Goal: Check status: Check status

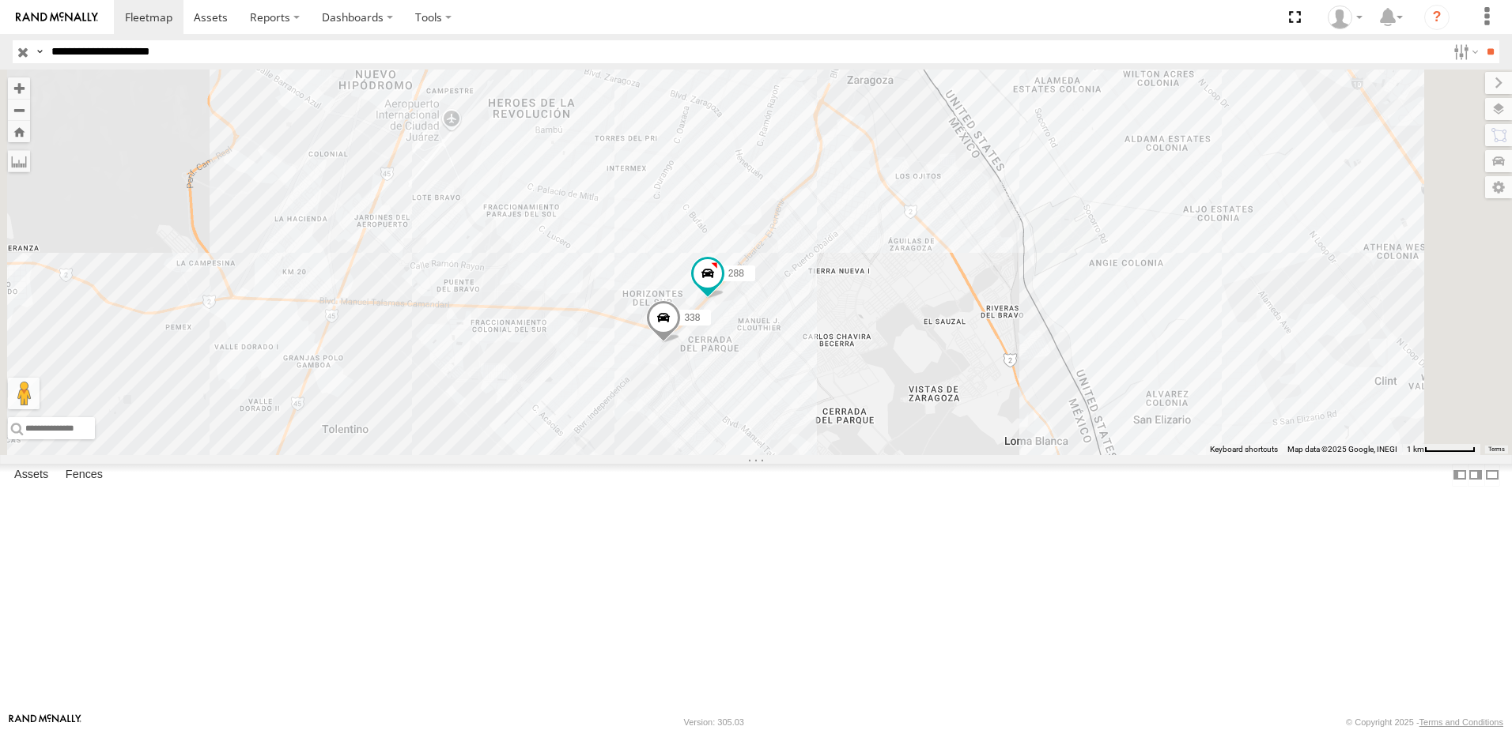
drag, startPoint x: 1024, startPoint y: 287, endPoint x: 1010, endPoint y: 304, distance: 21.4
click at [1010, 304] on div "7323 8736 558 288 338" at bounding box center [756, 263] width 1512 height 386
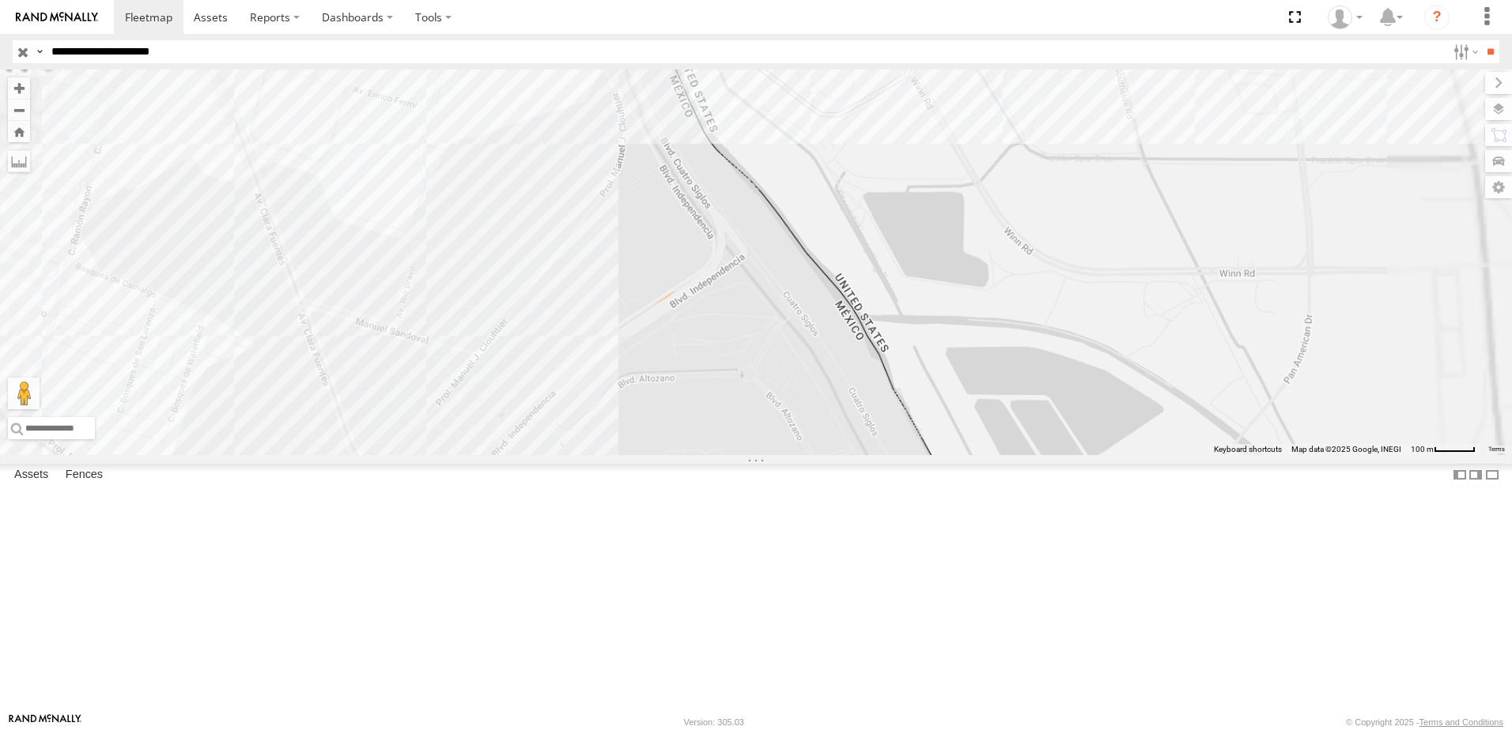
drag, startPoint x: 983, startPoint y: 453, endPoint x: 964, endPoint y: 541, distance: 89.6
click at [964, 455] on div "7323 8736 558 288 338" at bounding box center [756, 263] width 1512 height 386
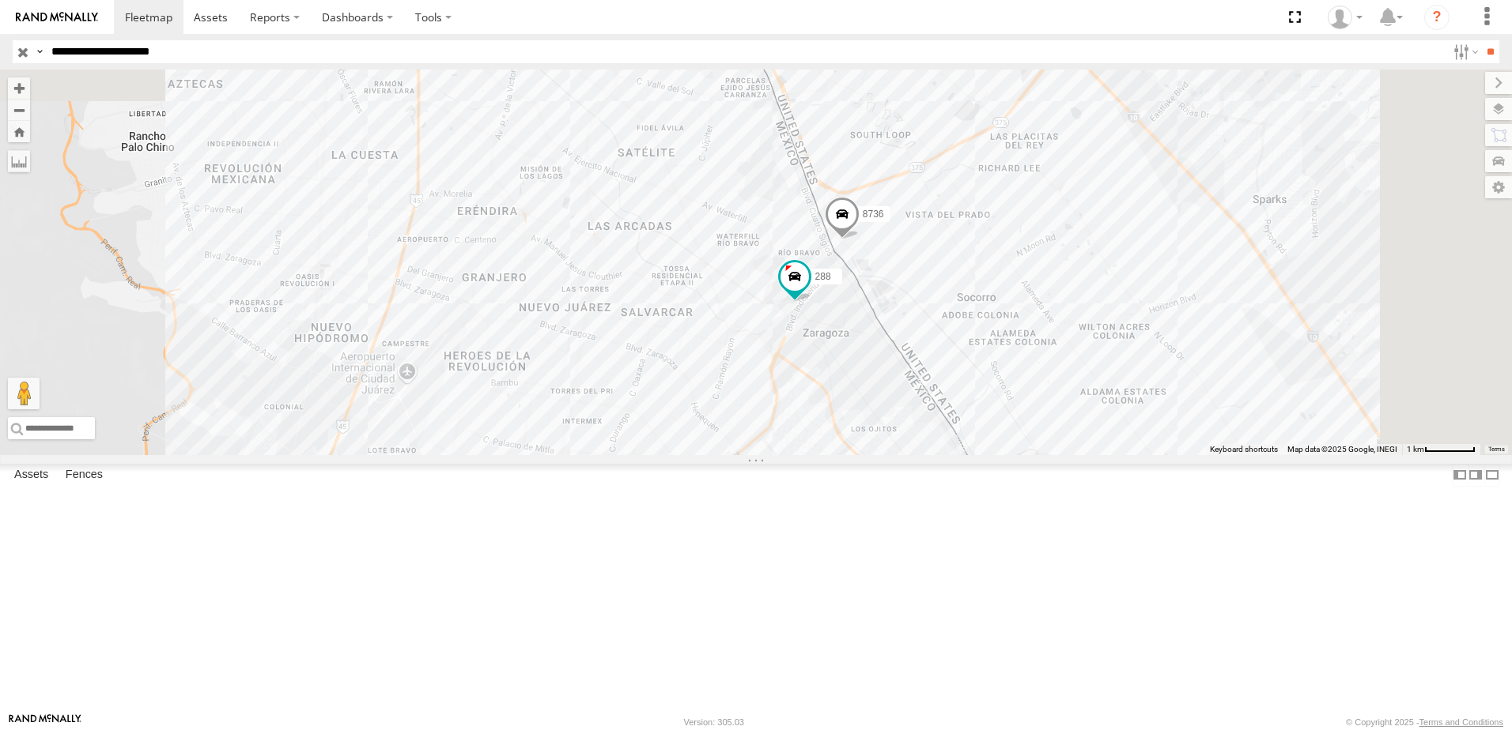
drag, startPoint x: 996, startPoint y: 557, endPoint x: 1009, endPoint y: 535, distance: 25.5
click at [987, 455] on div "7323 8736 558 288 338" at bounding box center [756, 263] width 1512 height 386
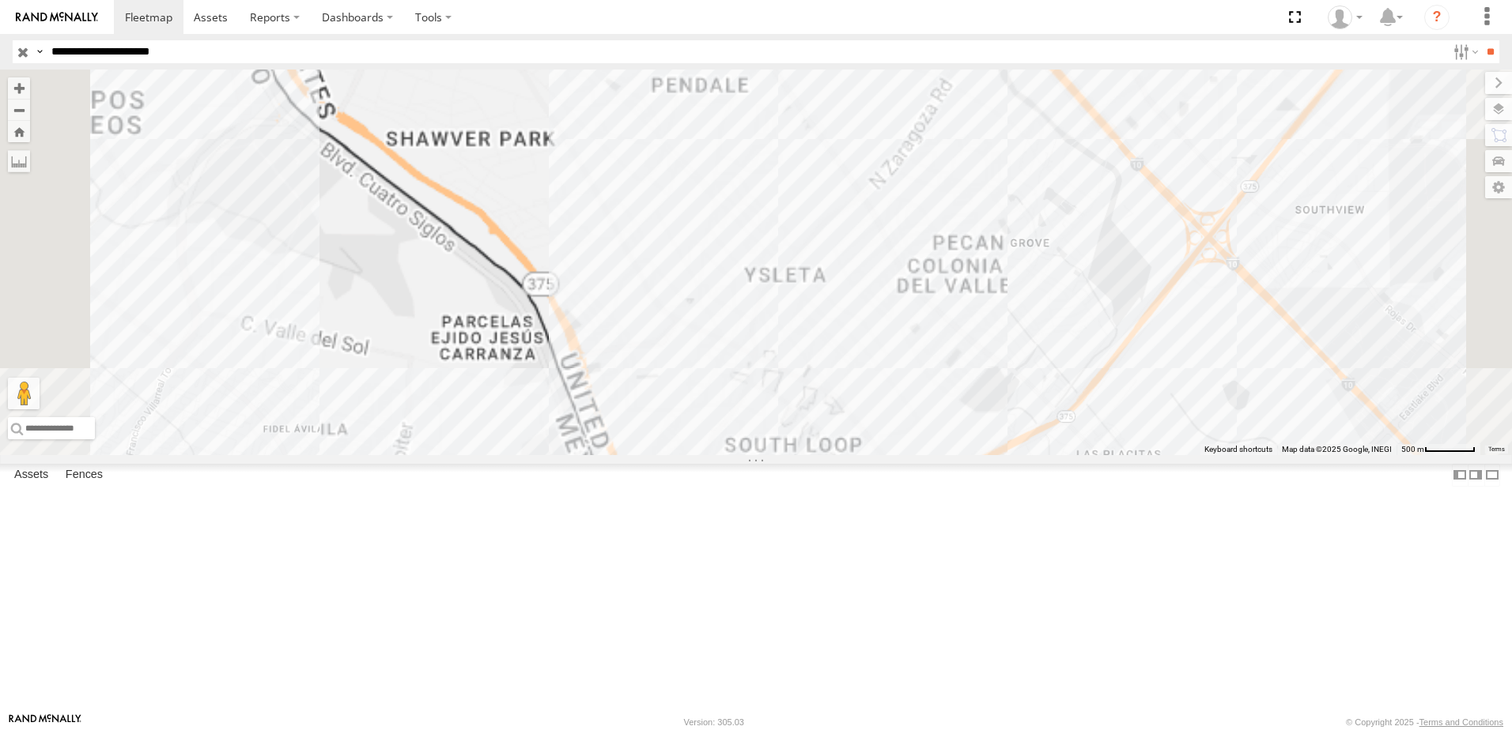
drag, startPoint x: 994, startPoint y: 553, endPoint x: 964, endPoint y: 355, distance: 200.6
click at [989, 404] on div "7323 8736 558 288 338" at bounding box center [756, 263] width 1512 height 386
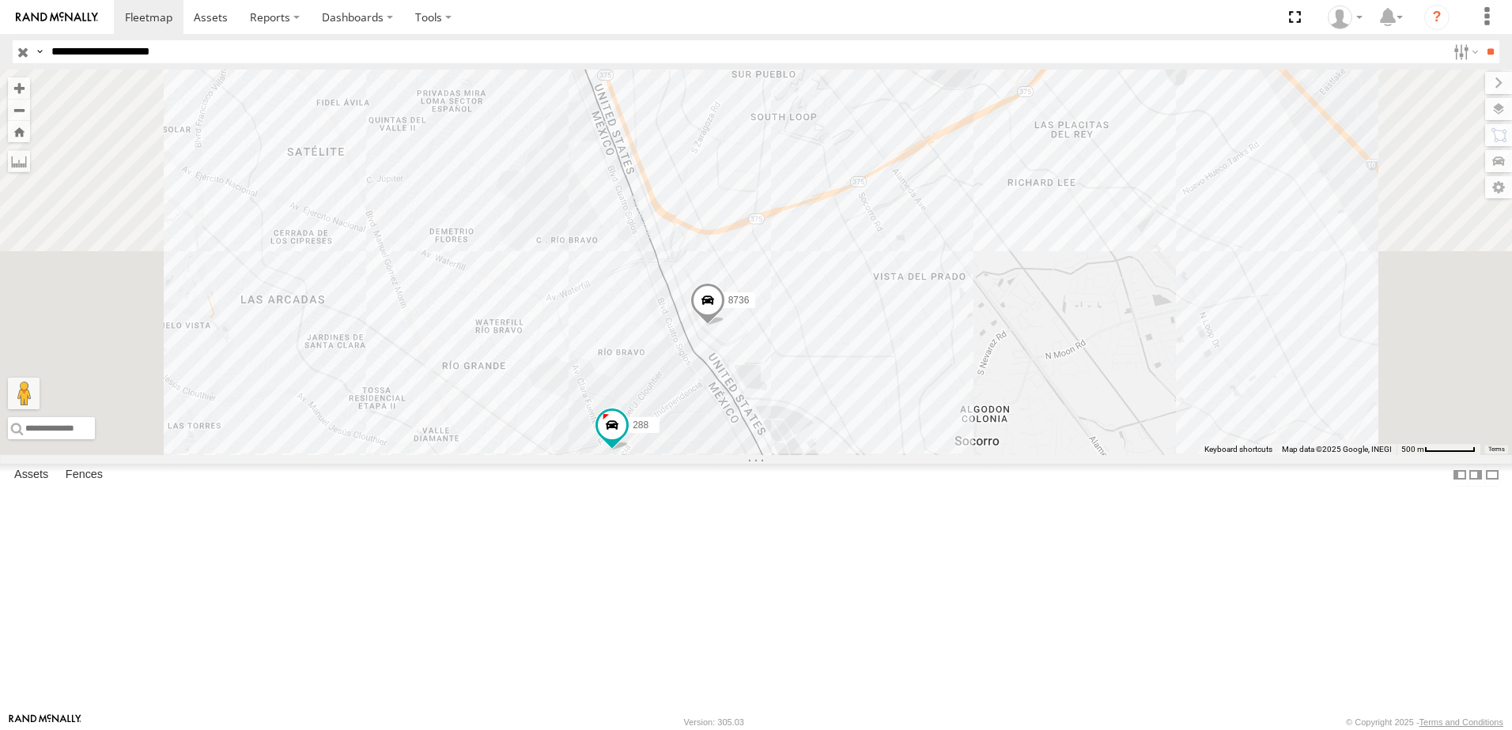
drag, startPoint x: 922, startPoint y: 529, endPoint x: 921, endPoint y: 419, distance: 109.9
click at [922, 455] on div "7323 8736 558 288 338" at bounding box center [756, 263] width 1512 height 386
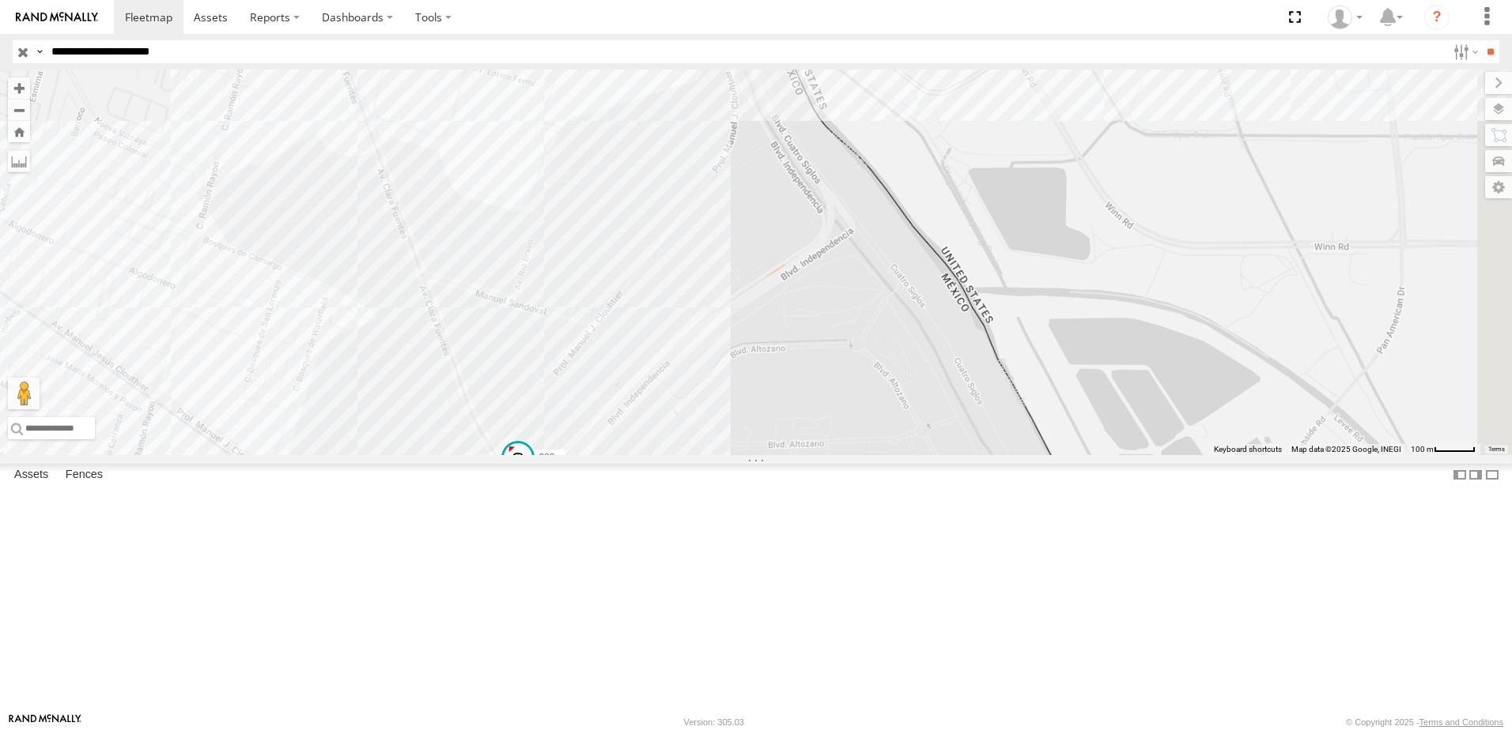
drag, startPoint x: 730, startPoint y: 651, endPoint x: 810, endPoint y: 586, distance: 102.8
click at [810, 455] on div "7323 8736 558 288 338" at bounding box center [756, 263] width 1512 height 386
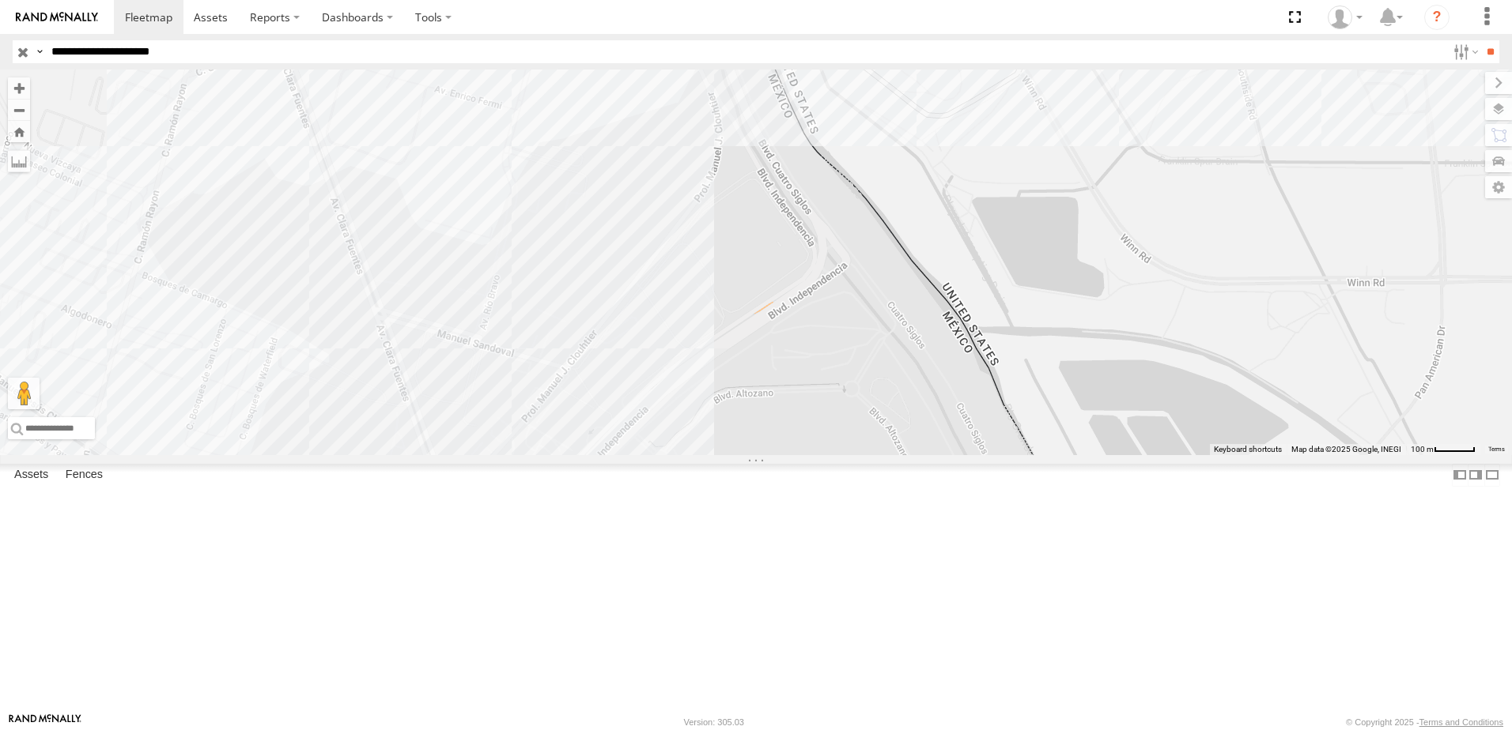
drag, startPoint x: 940, startPoint y: 210, endPoint x: 849, endPoint y: 303, distance: 129.7
click at [885, 351] on div "7323 8736 558 288 338" at bounding box center [756, 263] width 1512 height 386
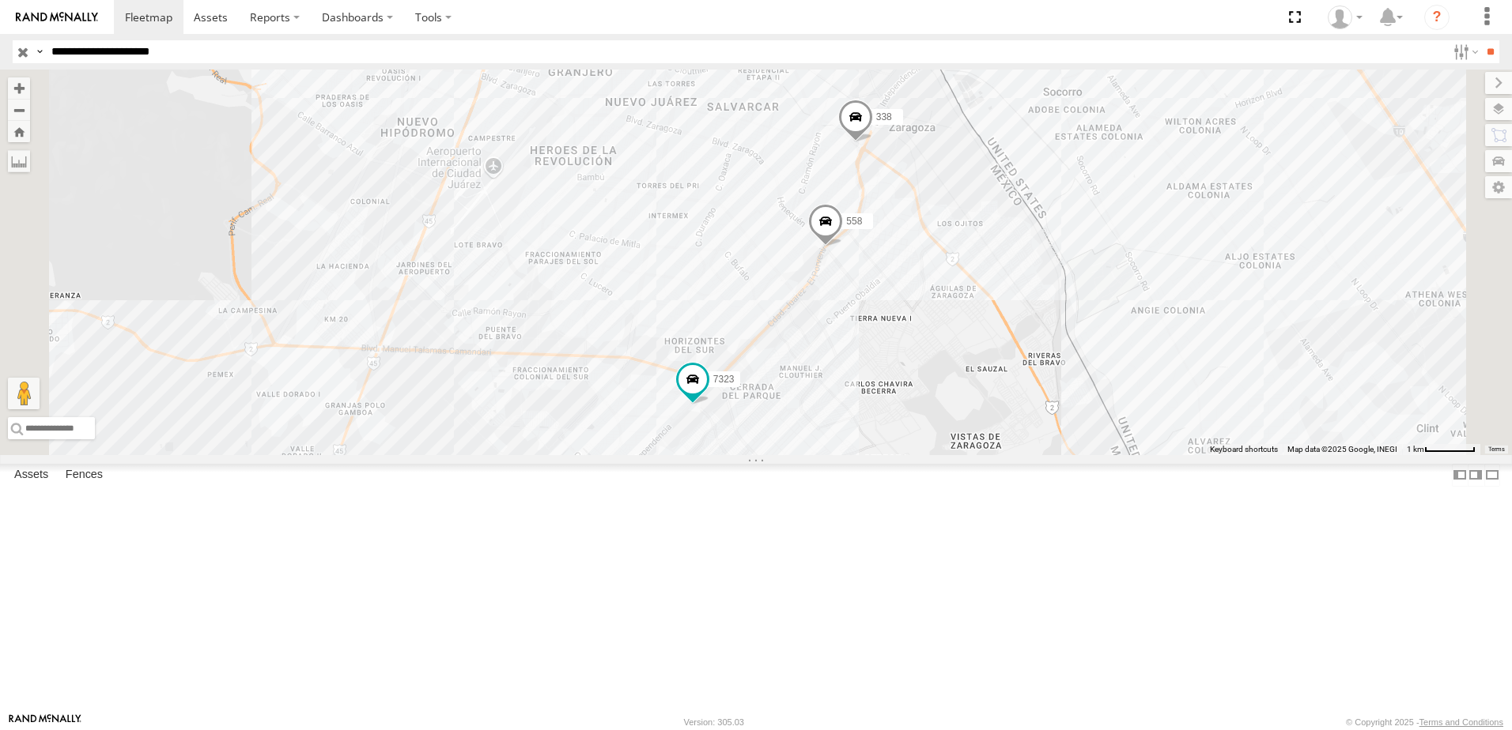
drag, startPoint x: 1039, startPoint y: 375, endPoint x: 925, endPoint y: 531, distance: 193.5
click at [925, 455] on div "8736 7323 558 288 338" at bounding box center [756, 263] width 1512 height 386
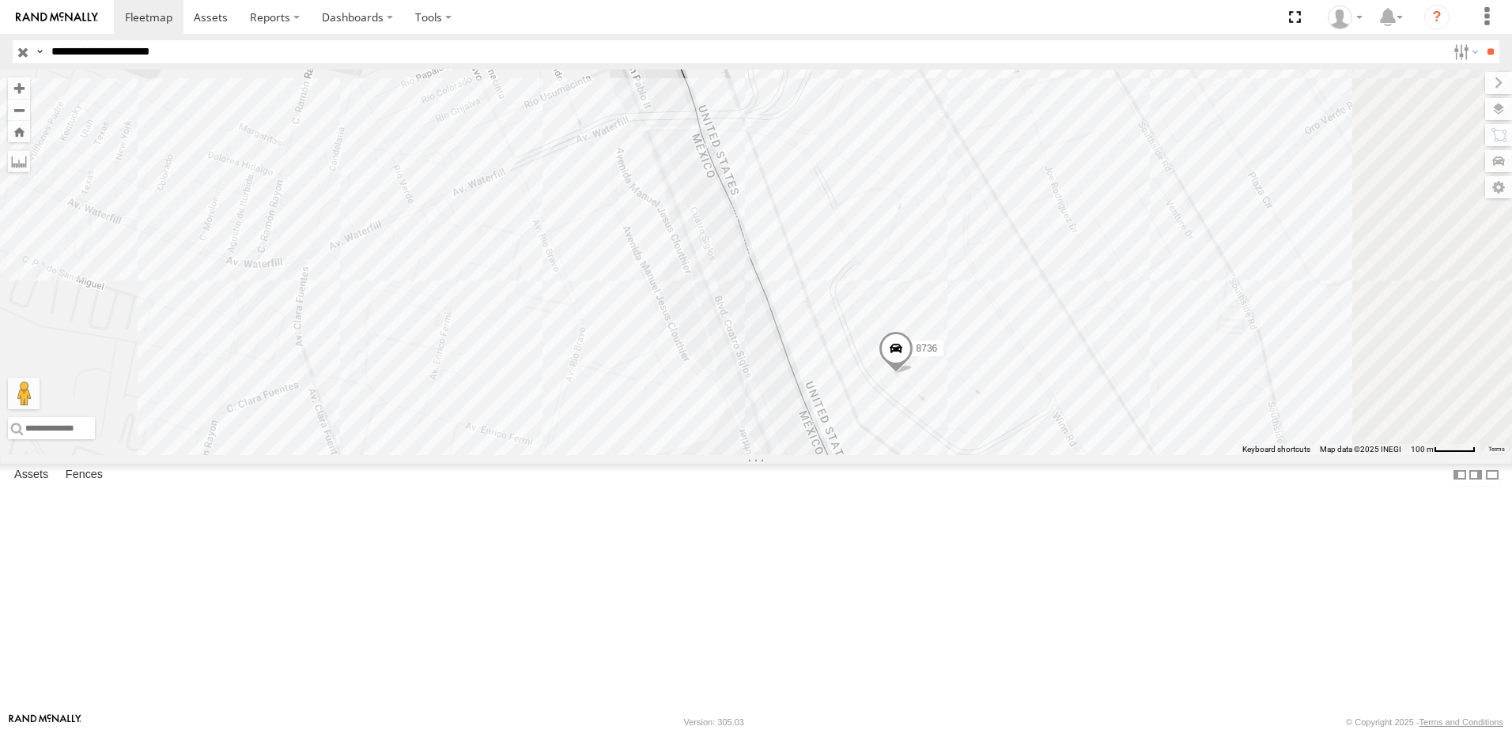
drag, startPoint x: 1071, startPoint y: 500, endPoint x: 1021, endPoint y: 489, distance: 51.2
click at [1037, 455] on div "8736 7323 558 288 338" at bounding box center [756, 263] width 1512 height 386
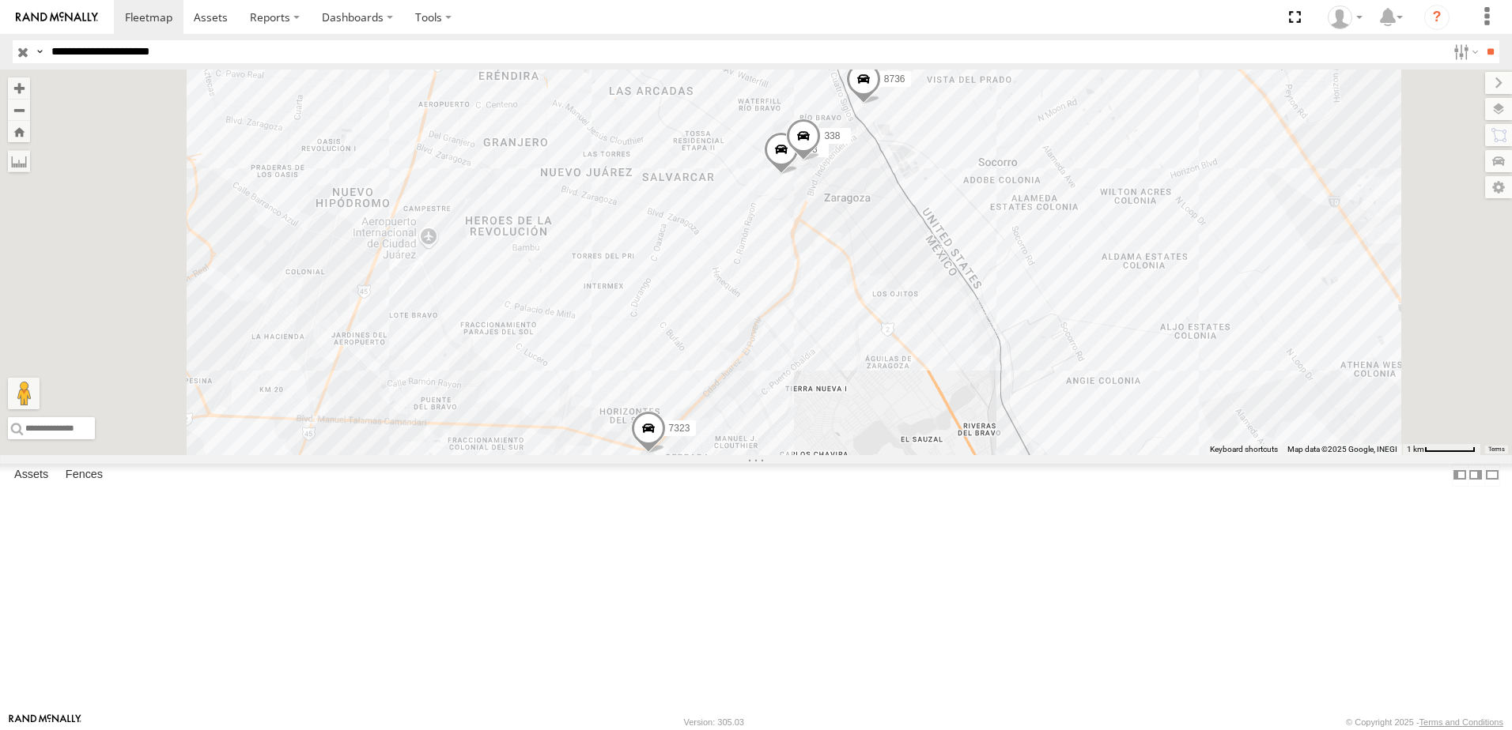
drag, startPoint x: 1105, startPoint y: 265, endPoint x: 1082, endPoint y: 301, distance: 43.0
click at [1088, 300] on div "7323 8736 558 288 338" at bounding box center [756, 263] width 1512 height 386
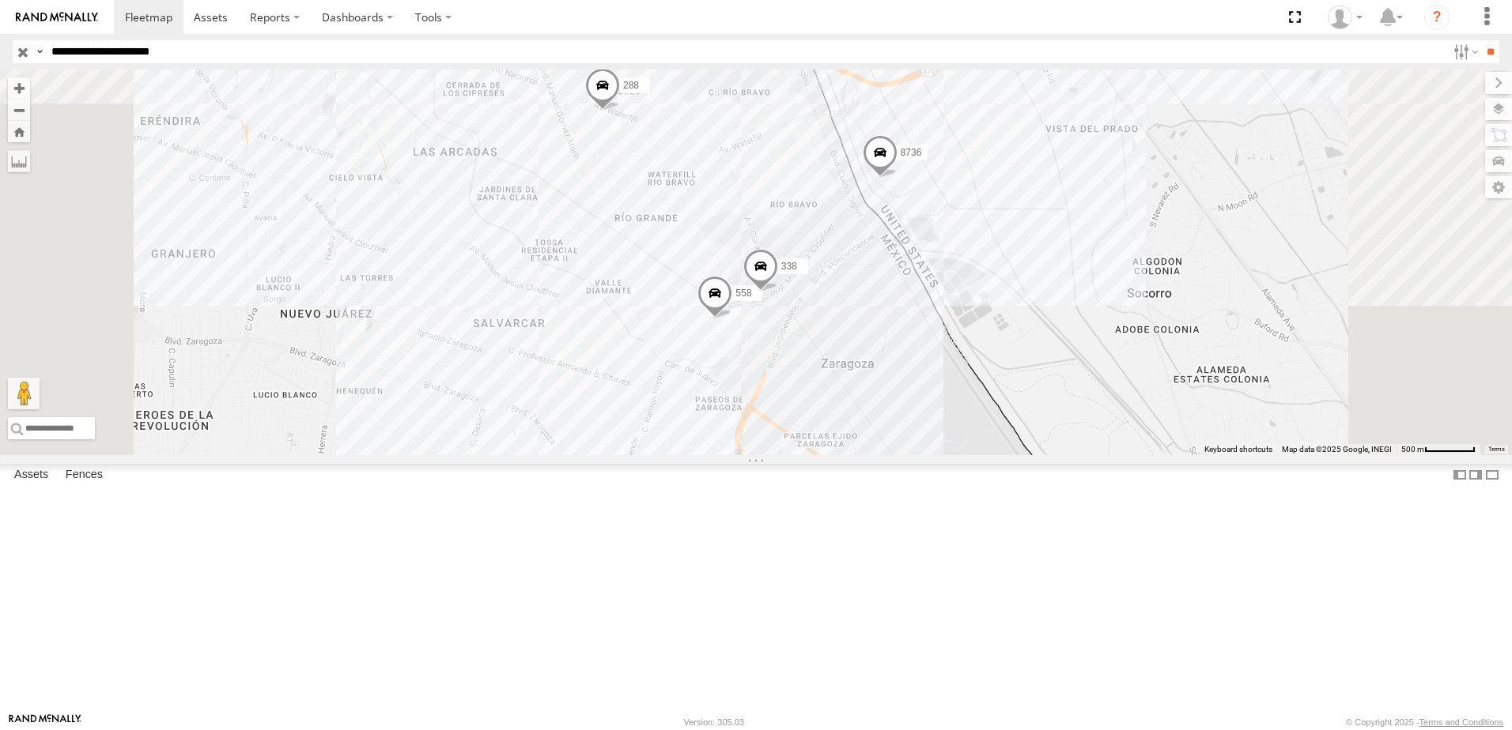
drag, startPoint x: 1154, startPoint y: 380, endPoint x: 1079, endPoint y: 469, distance: 116.1
click at [1079, 455] on div "7323 8736 558 288 338" at bounding box center [756, 263] width 1512 height 386
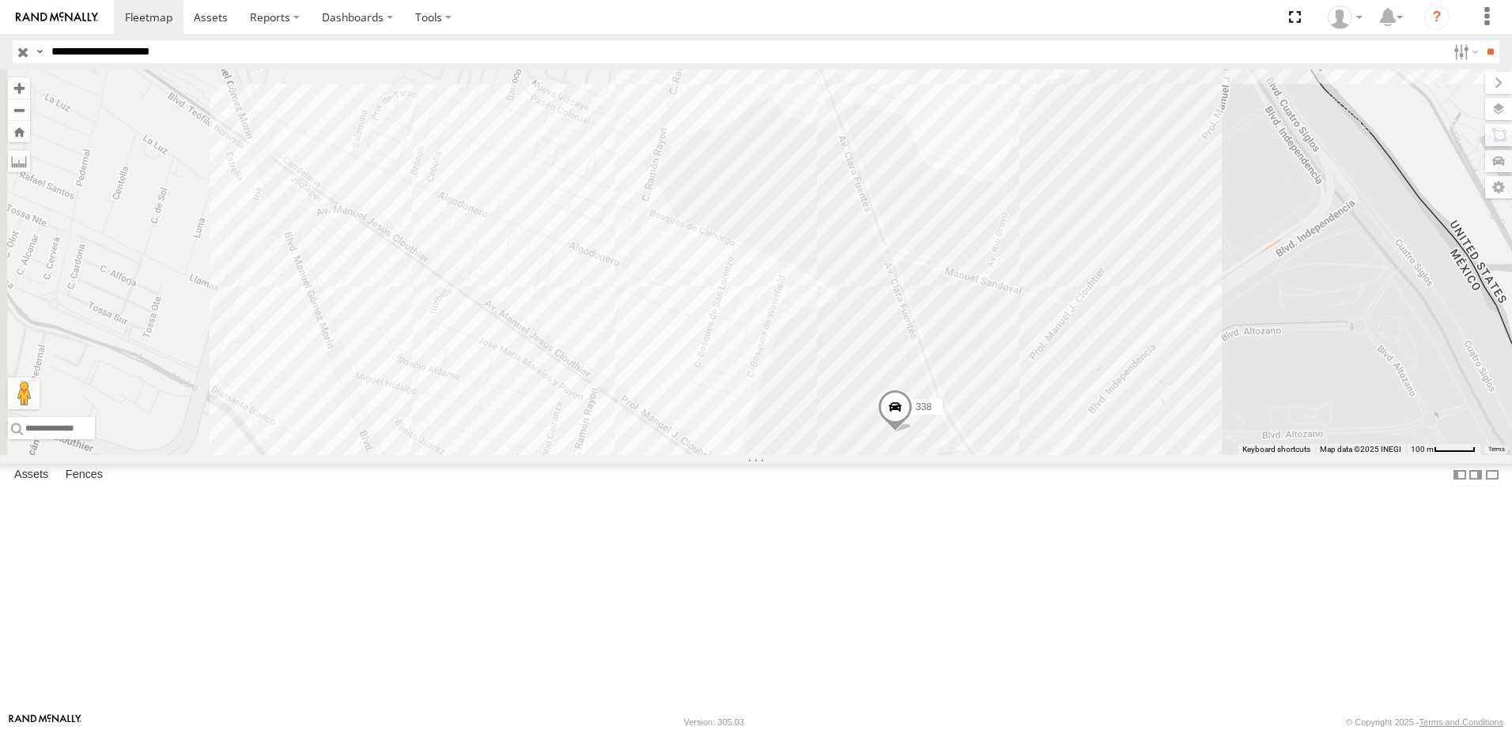
drag, startPoint x: 767, startPoint y: 602, endPoint x: 1304, endPoint y: 651, distance: 539.0
click at [1304, 455] on div "7323 8736 558 288 338" at bounding box center [756, 263] width 1512 height 386
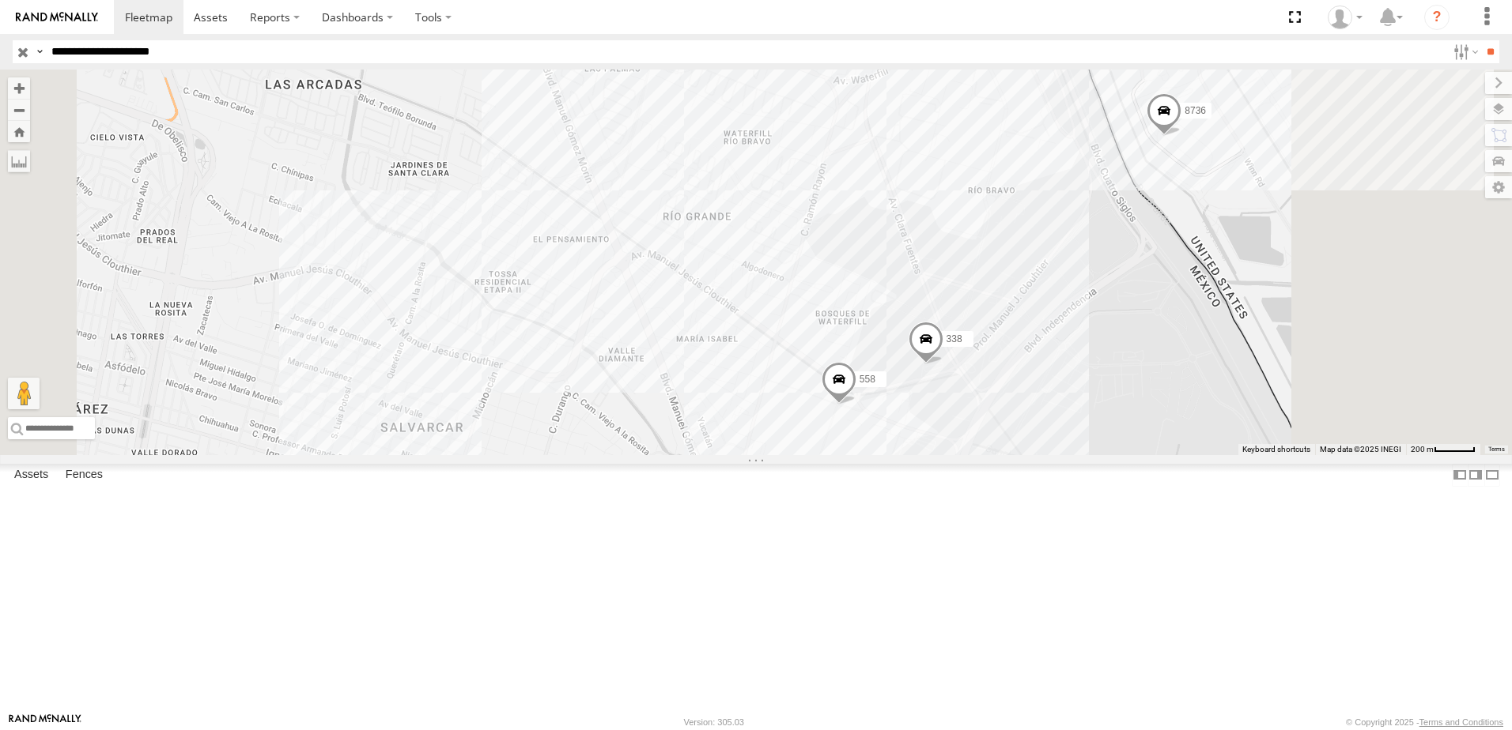
drag, startPoint x: 1066, startPoint y: 577, endPoint x: 936, endPoint y: 498, distance: 152.5
click at [939, 455] on div "7323 8736 558 288 338" at bounding box center [756, 263] width 1512 height 386
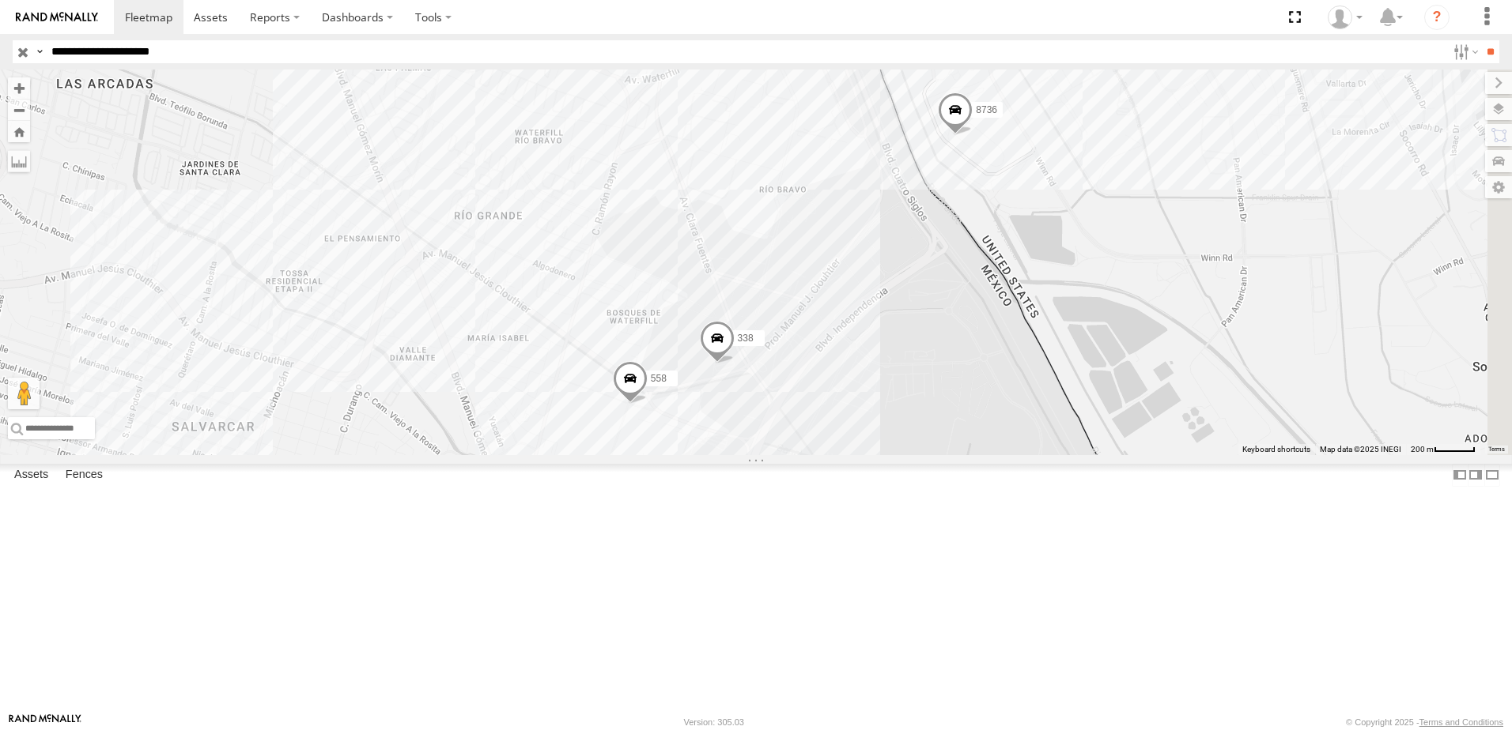
drag, startPoint x: 1105, startPoint y: 523, endPoint x: 873, endPoint y: 602, distance: 245.5
click at [997, 455] on div "7323 8736 558 288 338" at bounding box center [756, 263] width 1512 height 386
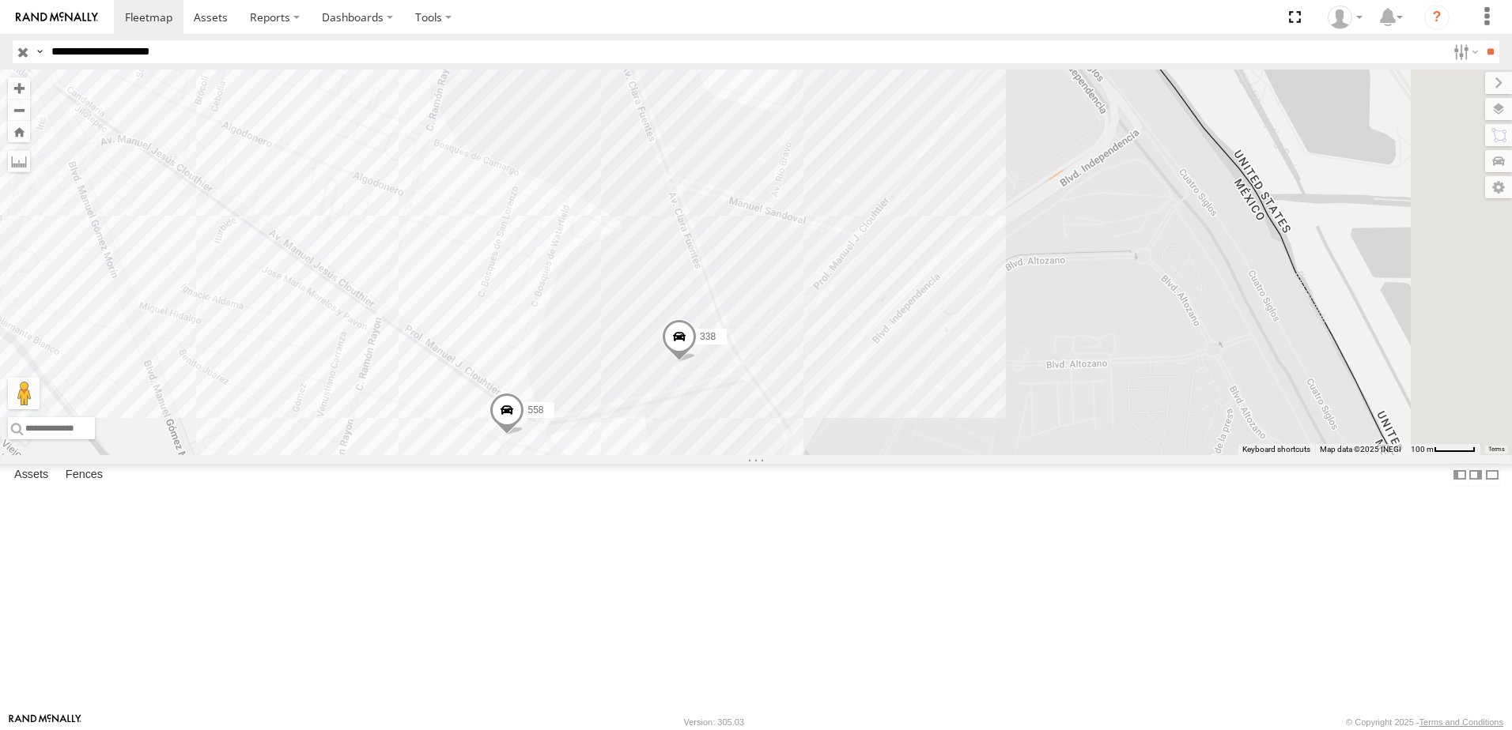
drag, startPoint x: 1116, startPoint y: 458, endPoint x: 1066, endPoint y: 526, distance: 84.3
click at [1066, 455] on div "7323 8736 558 288 338" at bounding box center [756, 263] width 1512 height 386
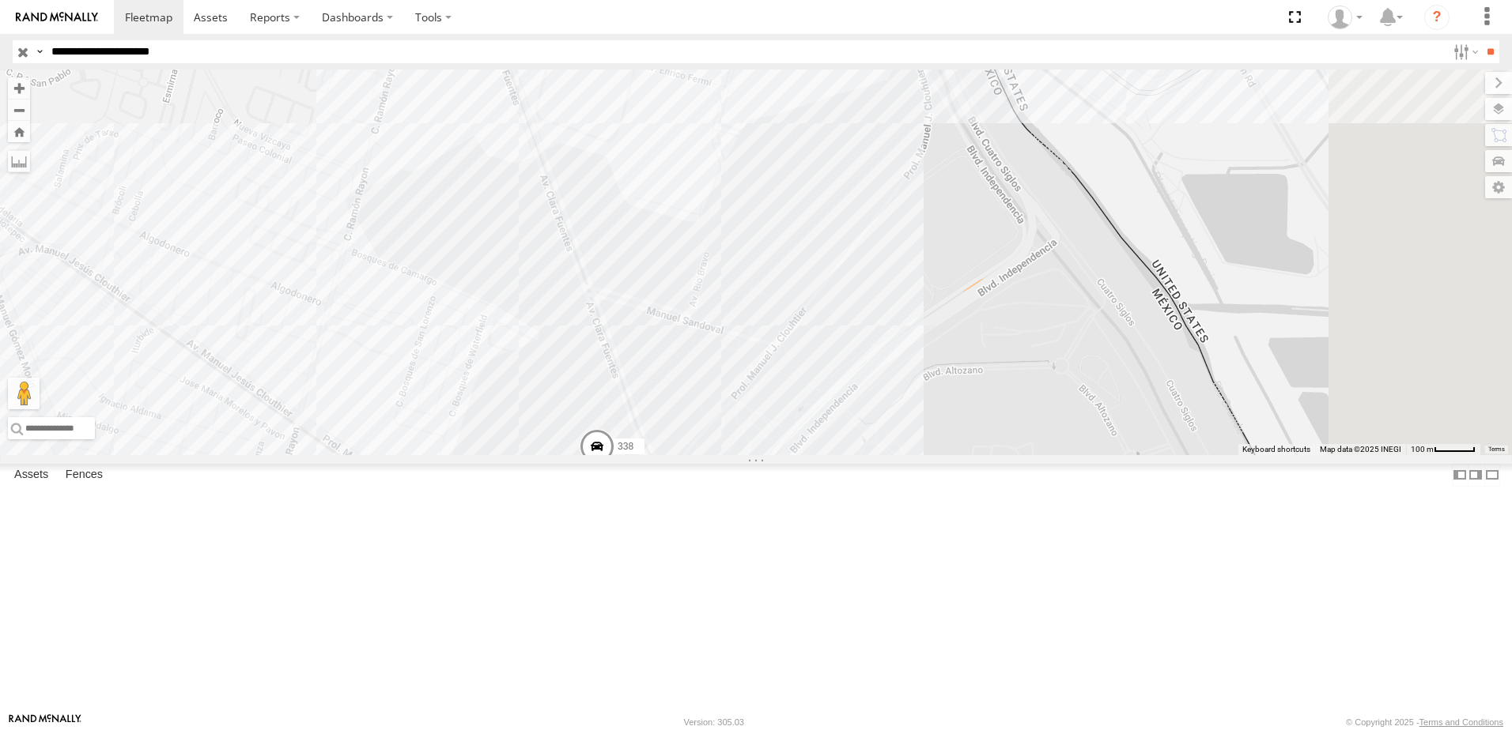
drag, startPoint x: 1115, startPoint y: 327, endPoint x: 1084, endPoint y: 462, distance: 138.8
click at [1084, 455] on div "7323 8736 558 288 338" at bounding box center [756, 263] width 1512 height 386
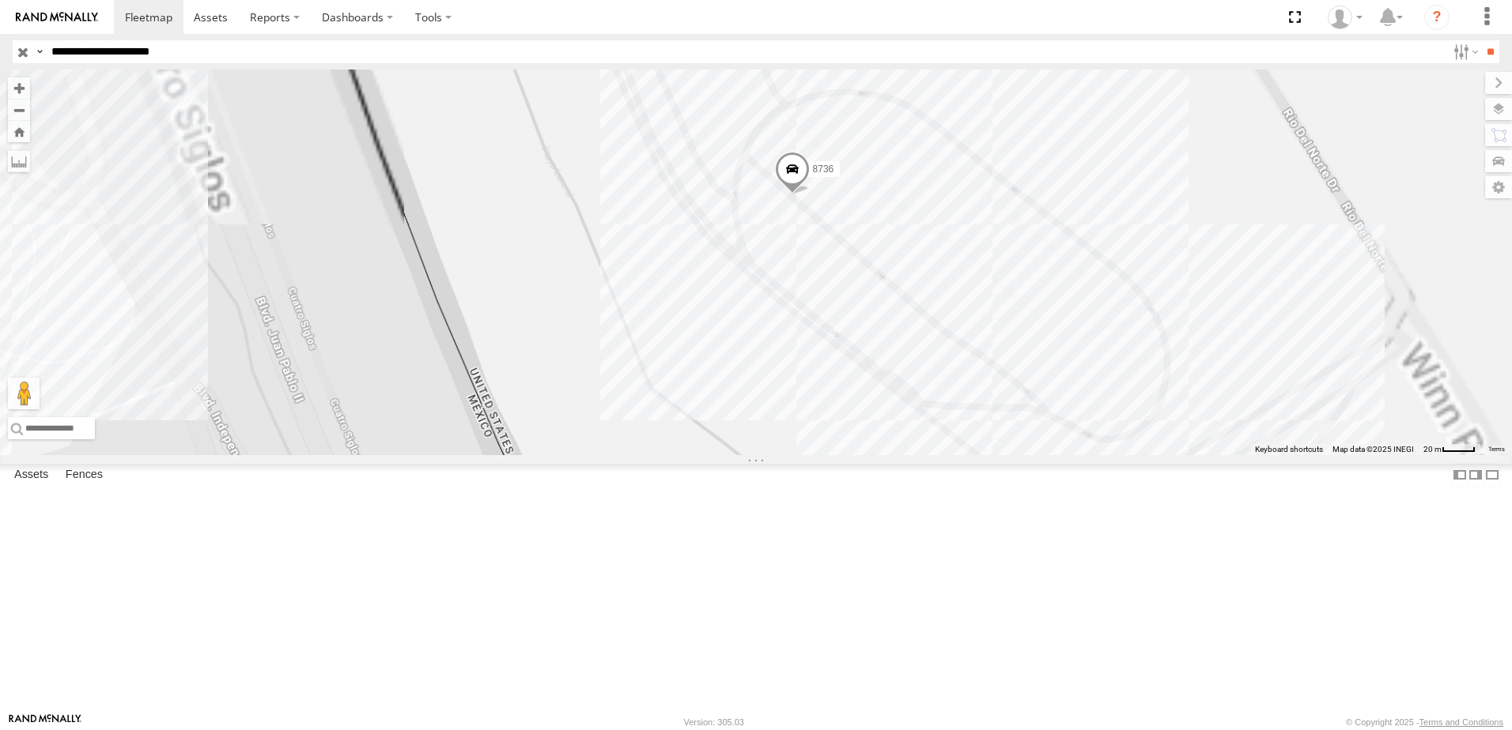
drag, startPoint x: 1048, startPoint y: 303, endPoint x: 995, endPoint y: 574, distance: 276.3
click at [945, 455] on div "7323 8736 558 288 338" at bounding box center [756, 263] width 1512 height 386
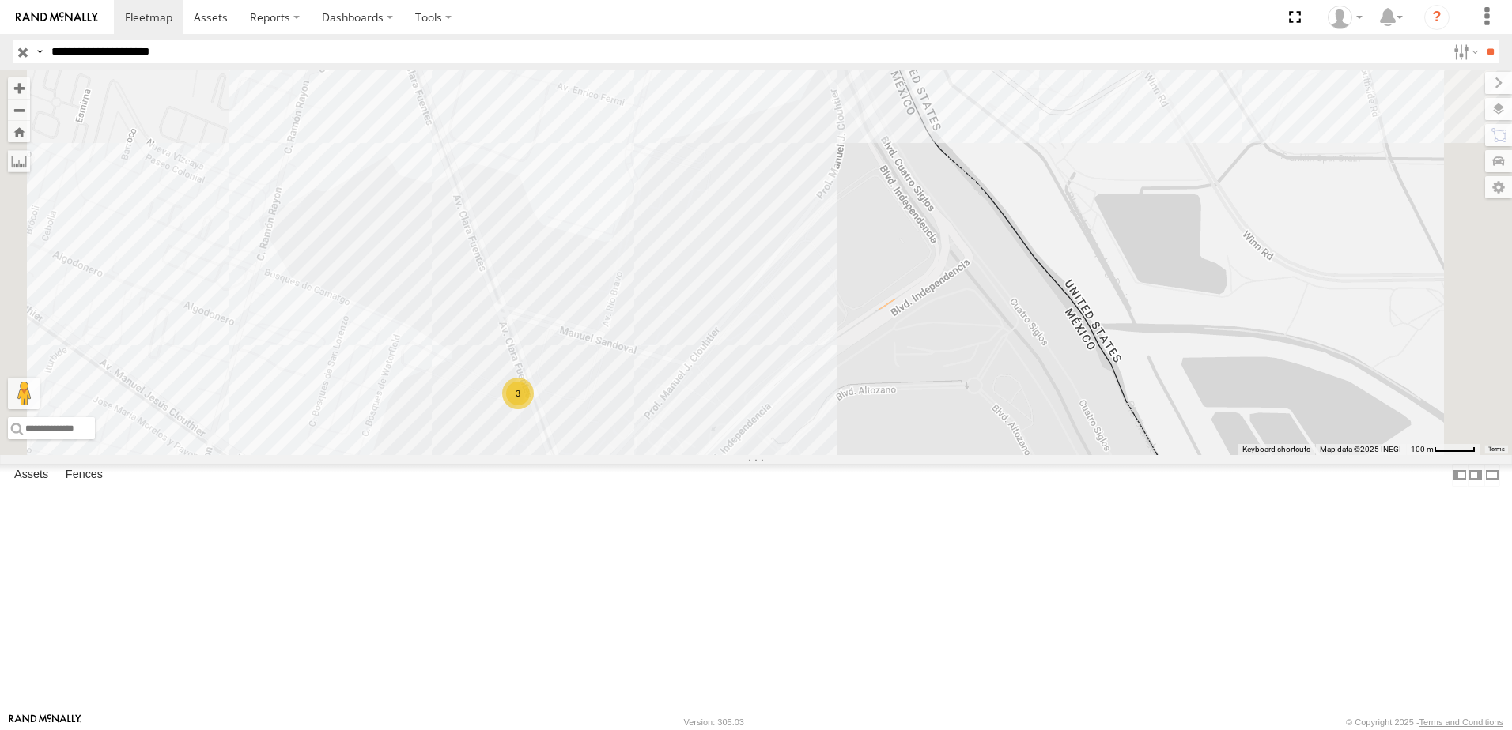
drag, startPoint x: 748, startPoint y: 557, endPoint x: 718, endPoint y: 500, distance: 63.7
click at [745, 455] on div "8736 288 3" at bounding box center [756, 263] width 1512 height 386
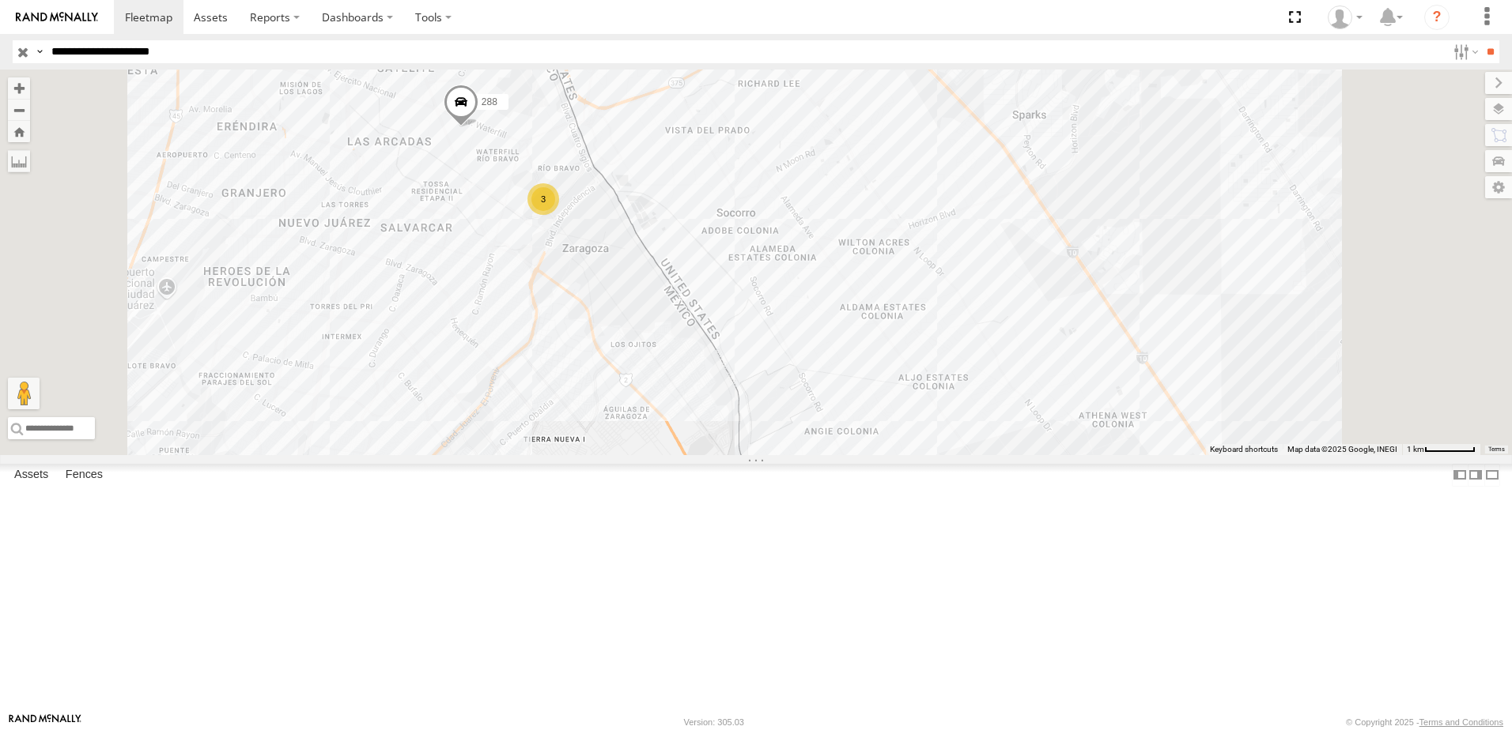
drag, startPoint x: 817, startPoint y: 650, endPoint x: 781, endPoint y: 388, distance: 264.2
click at [802, 402] on div "8736 288 3" at bounding box center [756, 263] width 1512 height 386
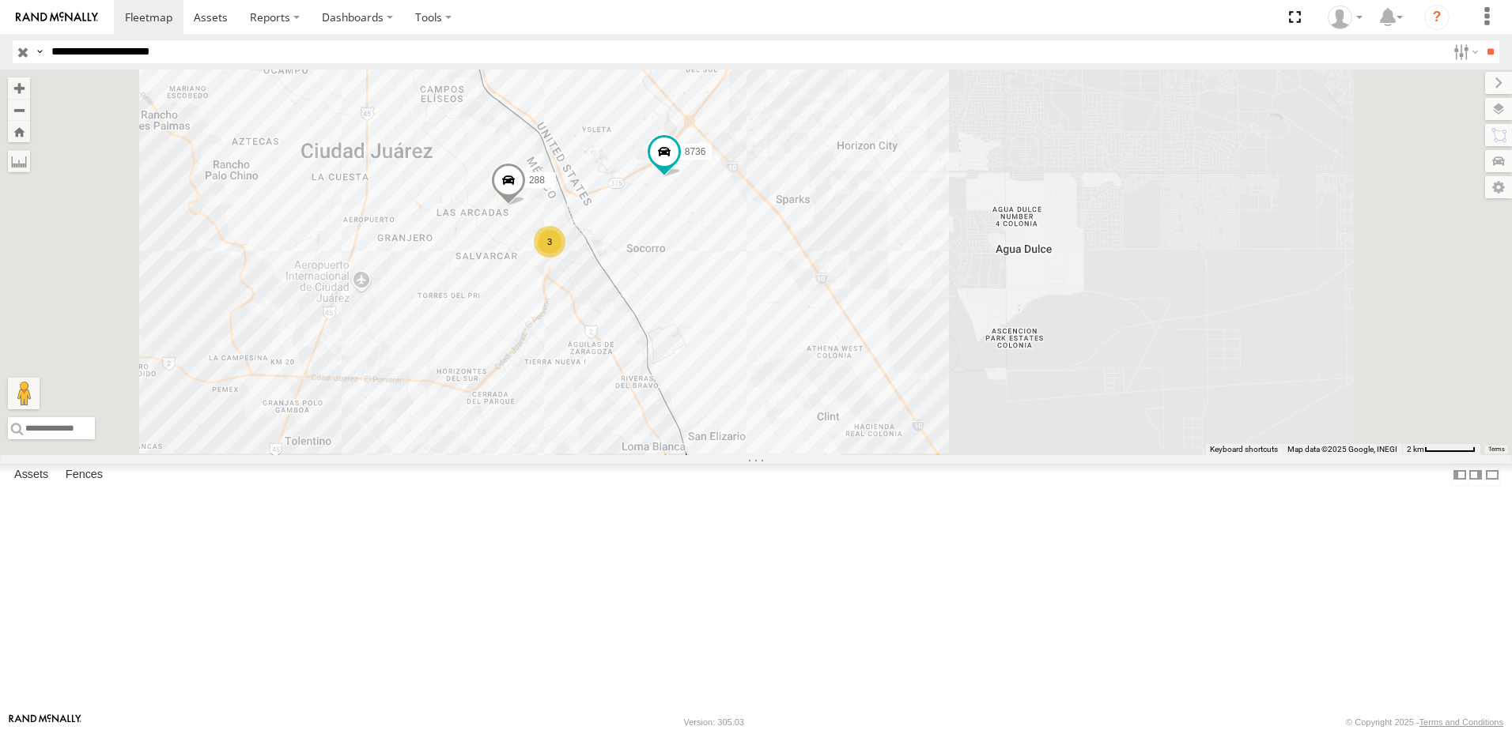
click at [279, 59] on input "**********" at bounding box center [745, 51] width 1401 height 23
click at [1481, 40] on input "**" at bounding box center [1490, 51] width 18 height 23
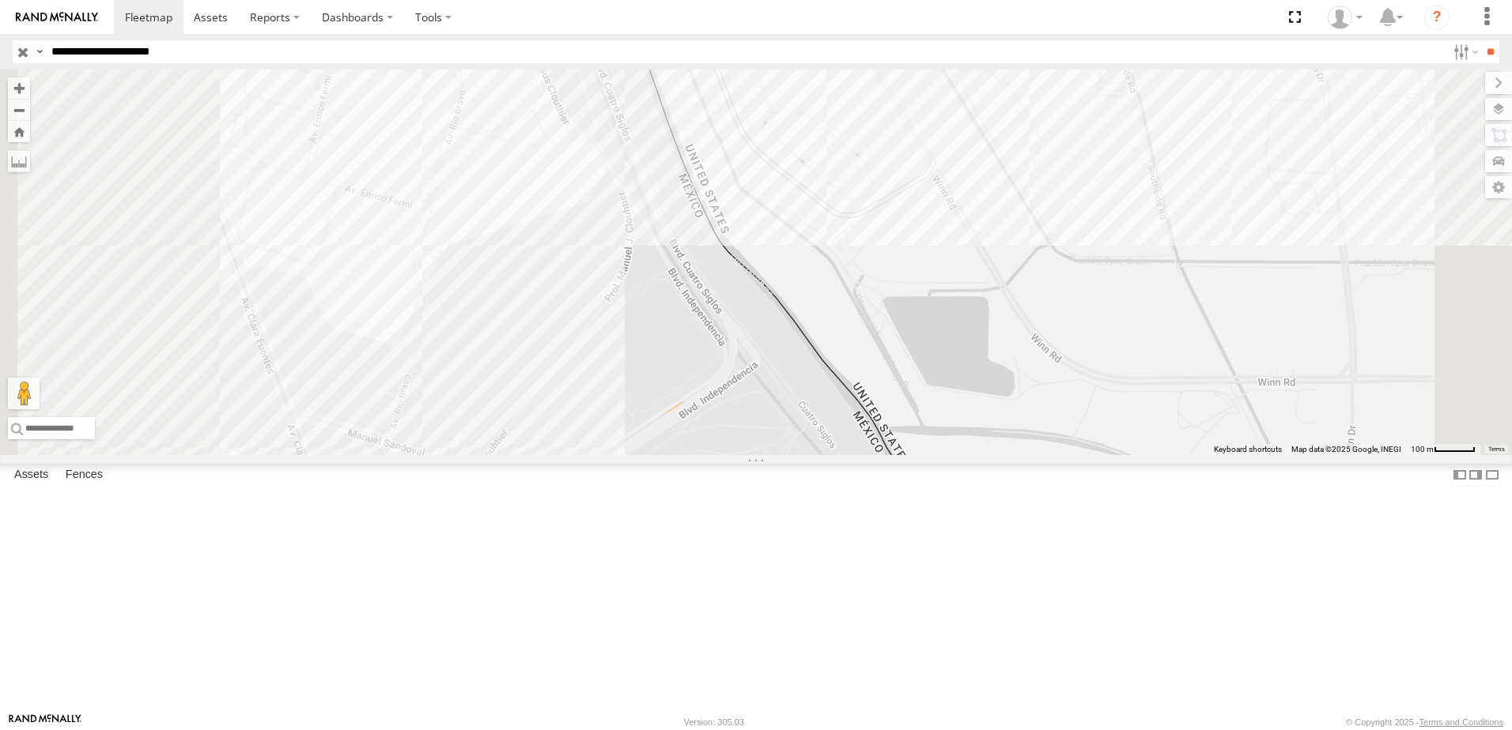
drag, startPoint x: 622, startPoint y: 454, endPoint x: 783, endPoint y: 398, distance: 170.0
click at [795, 410] on div "8736 288 3" at bounding box center [756, 263] width 1512 height 386
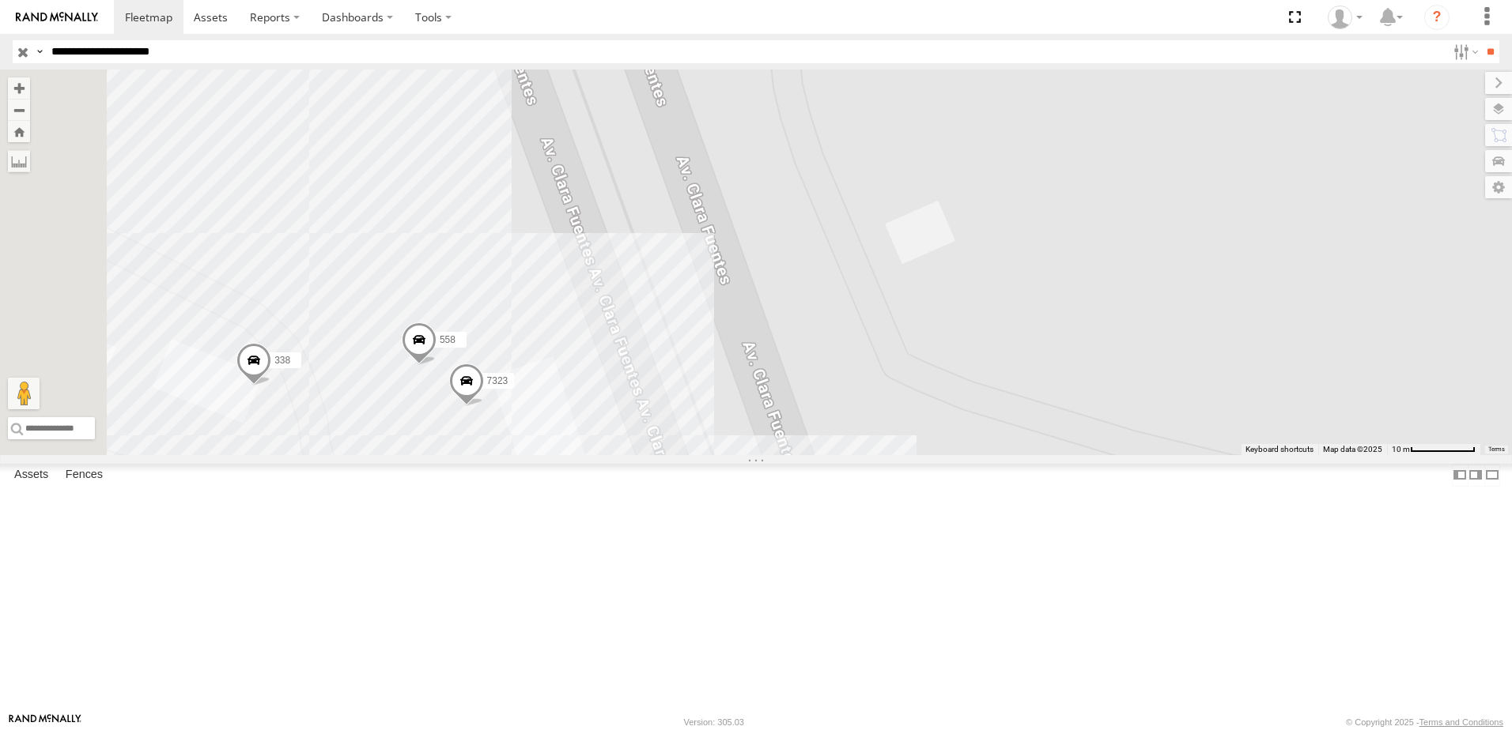
drag, startPoint x: 485, startPoint y: 550, endPoint x: 537, endPoint y: 549, distance: 51.4
click at [536, 455] on div "8736 288 7323 558 338" at bounding box center [756, 263] width 1512 height 386
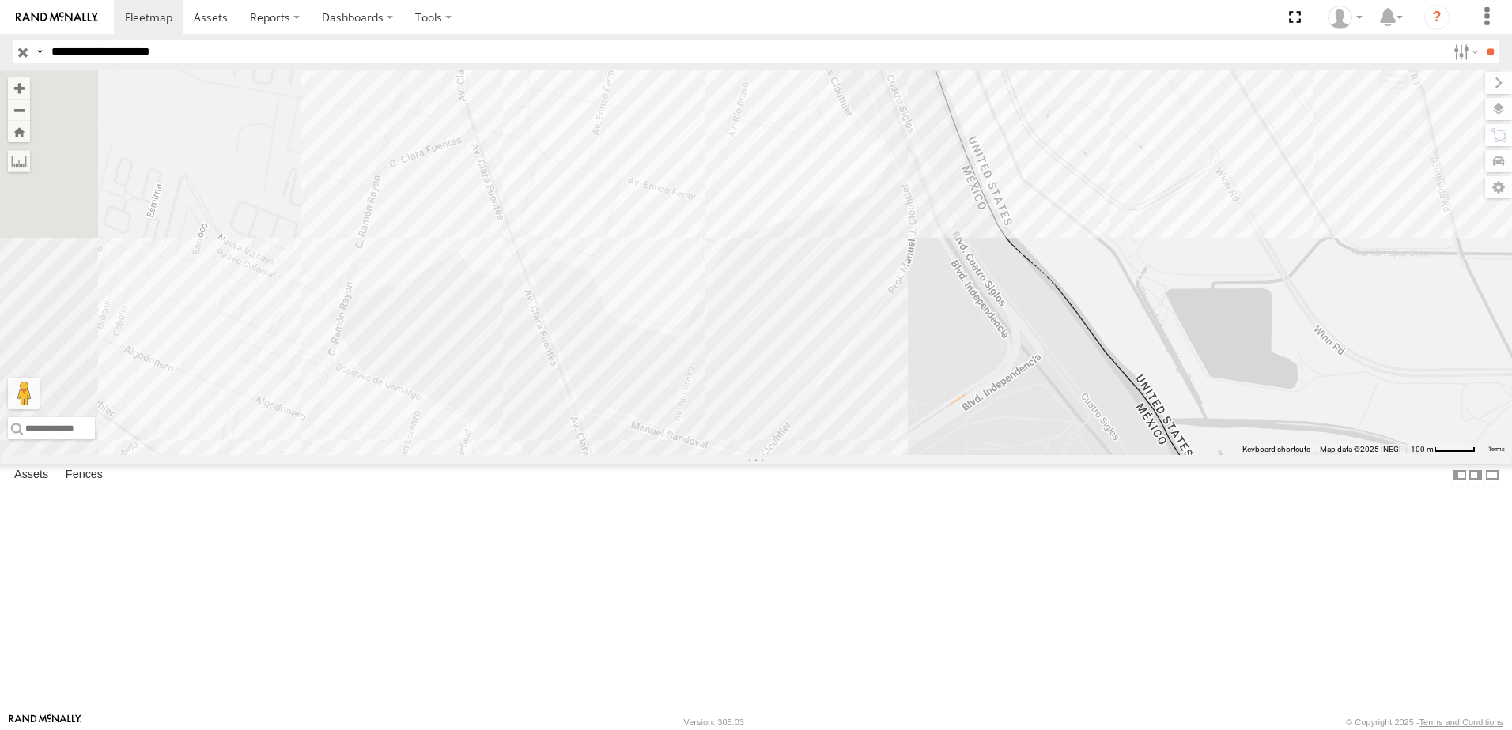
drag, startPoint x: 825, startPoint y: 618, endPoint x: 825, endPoint y: 571, distance: 47.4
click at [825, 455] on div "8736 288 3" at bounding box center [756, 263] width 1512 height 386
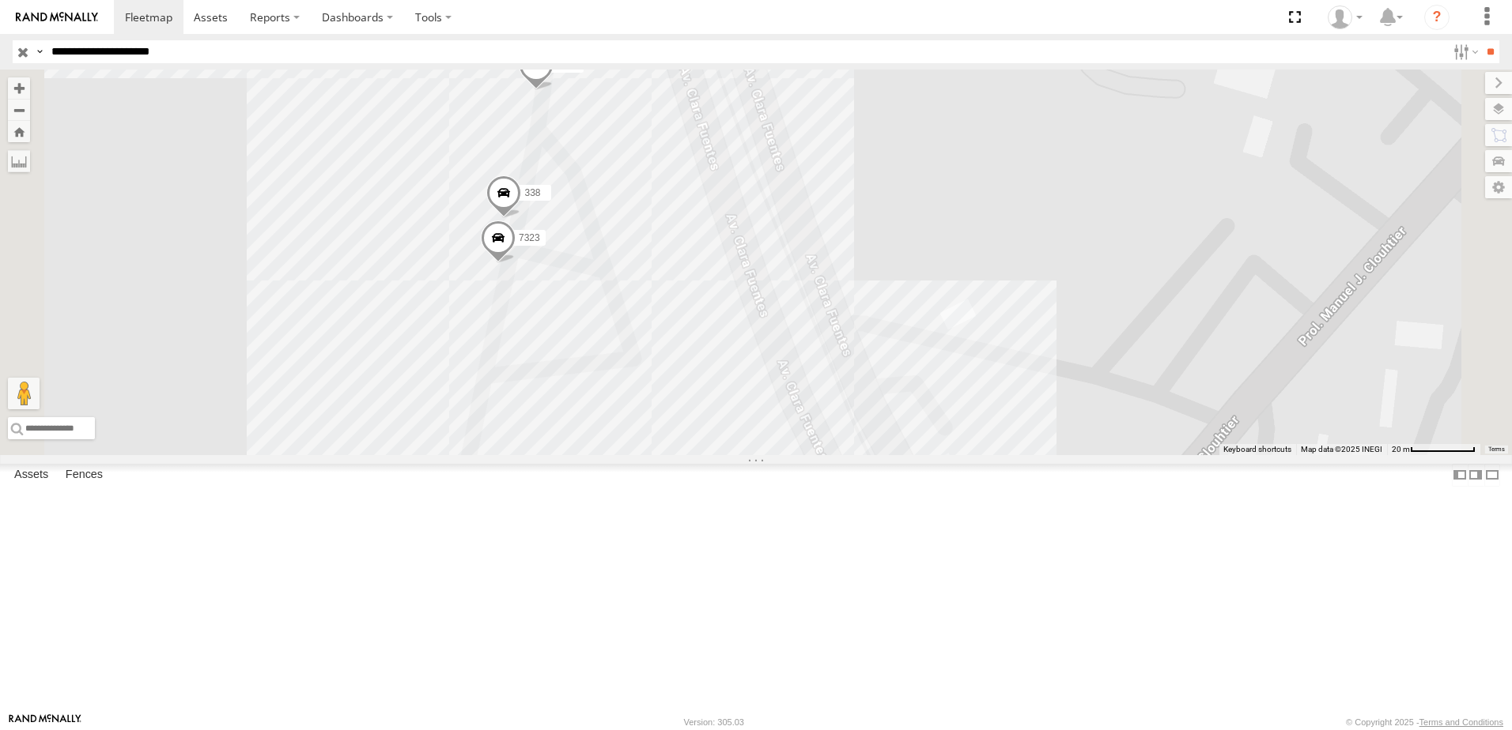
drag, startPoint x: 751, startPoint y: 384, endPoint x: 784, endPoint y: 511, distance: 130.8
click at [779, 455] on div "8736 288 7323 558 338" at bounding box center [756, 263] width 1512 height 386
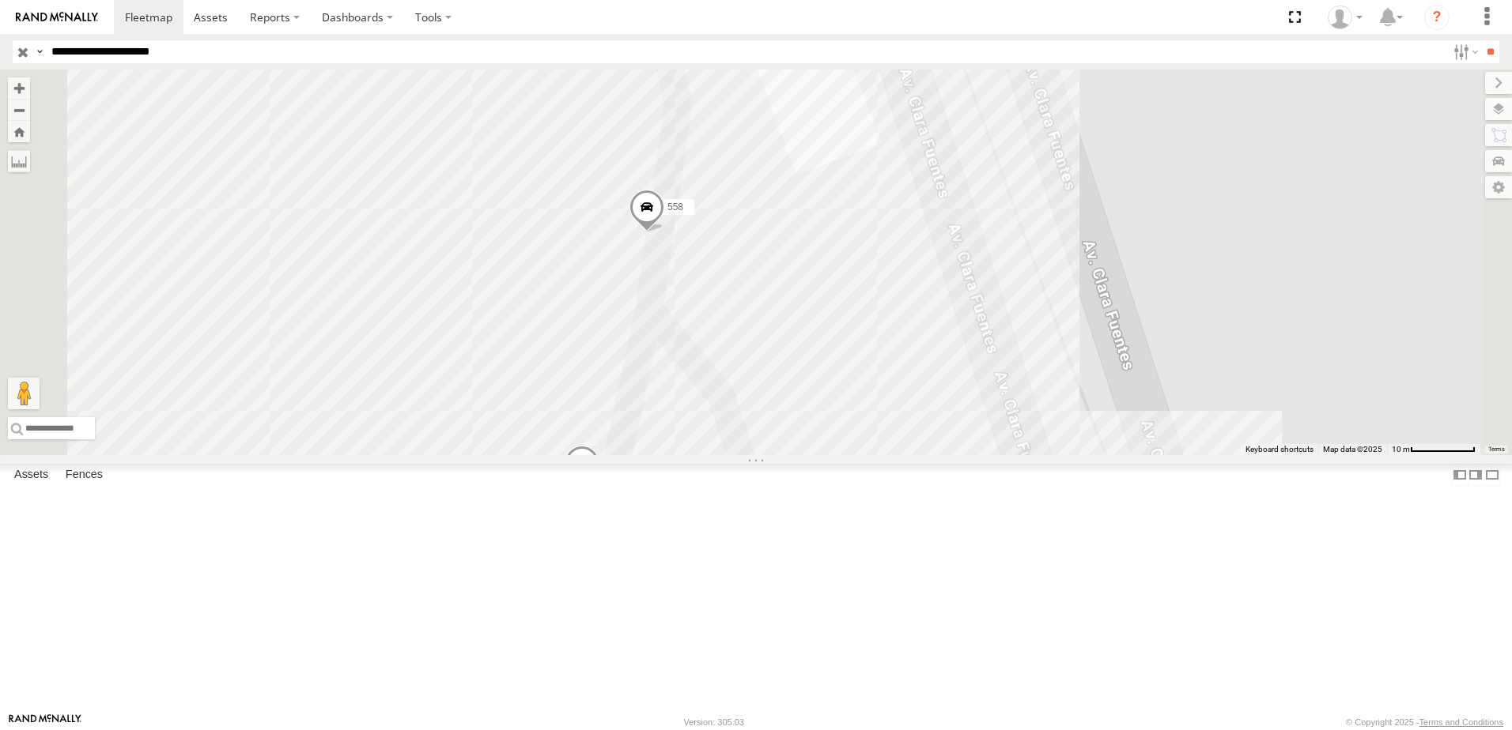
drag, startPoint x: 825, startPoint y: 606, endPoint x: 863, endPoint y: 456, distance: 155.1
click at [859, 455] on div "8736 288 7323 558 338" at bounding box center [756, 263] width 1512 height 386
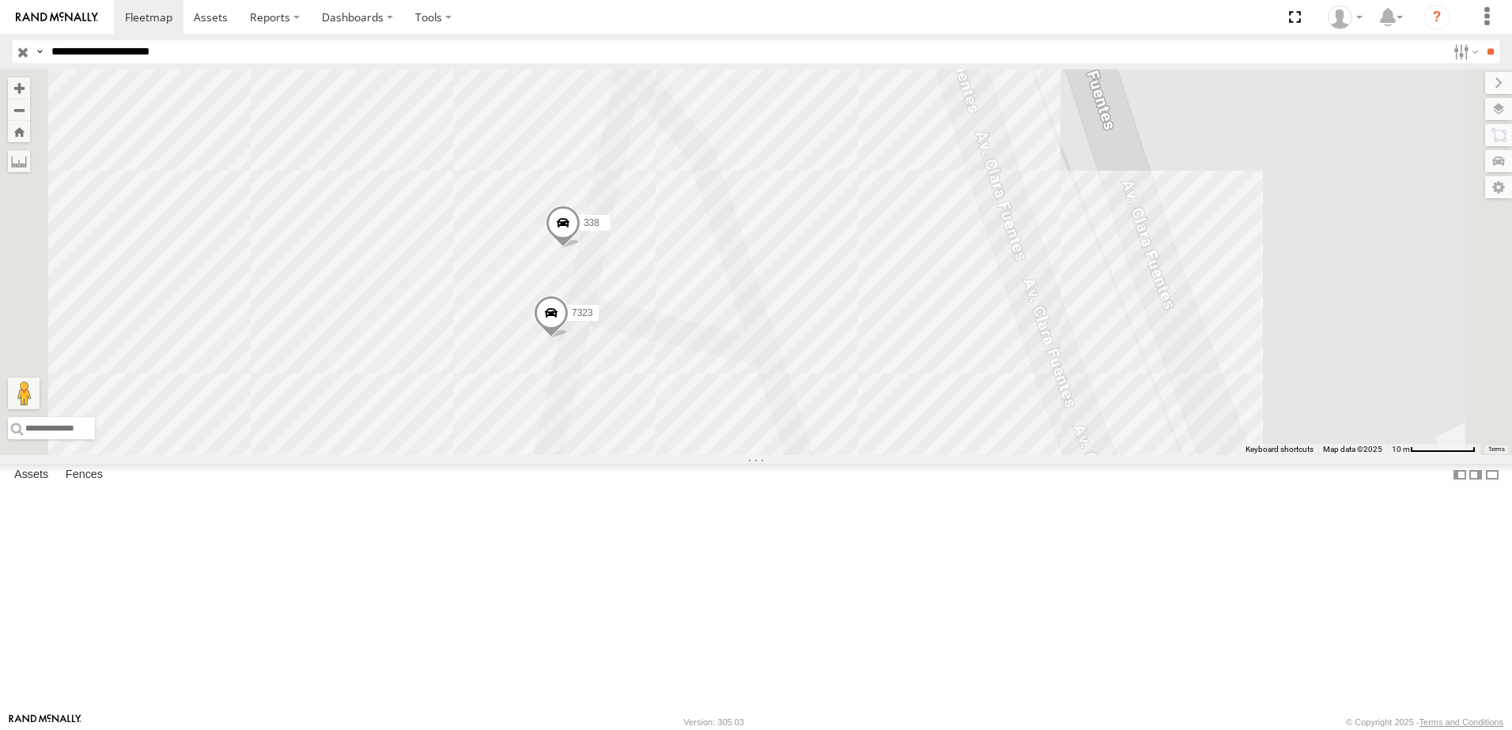
drag, startPoint x: 913, startPoint y: 274, endPoint x: 886, endPoint y: 308, distance: 42.7
click at [886, 308] on div "8736 288 558 7323 338" at bounding box center [756, 263] width 1512 height 386
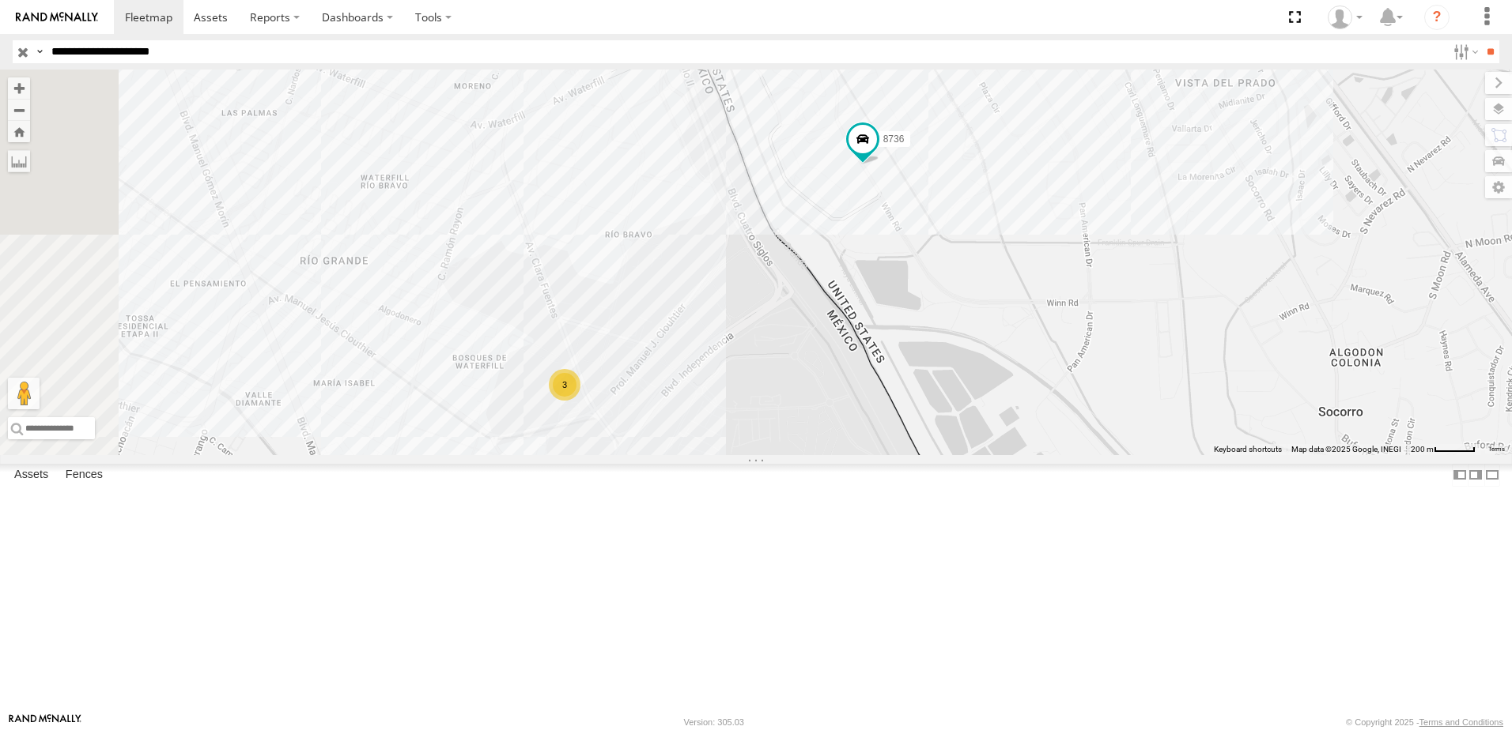
drag, startPoint x: 1037, startPoint y: 460, endPoint x: 1069, endPoint y: 443, distance: 36.1
click at [1069, 443] on div "8736 288 3" at bounding box center [756, 263] width 1512 height 386
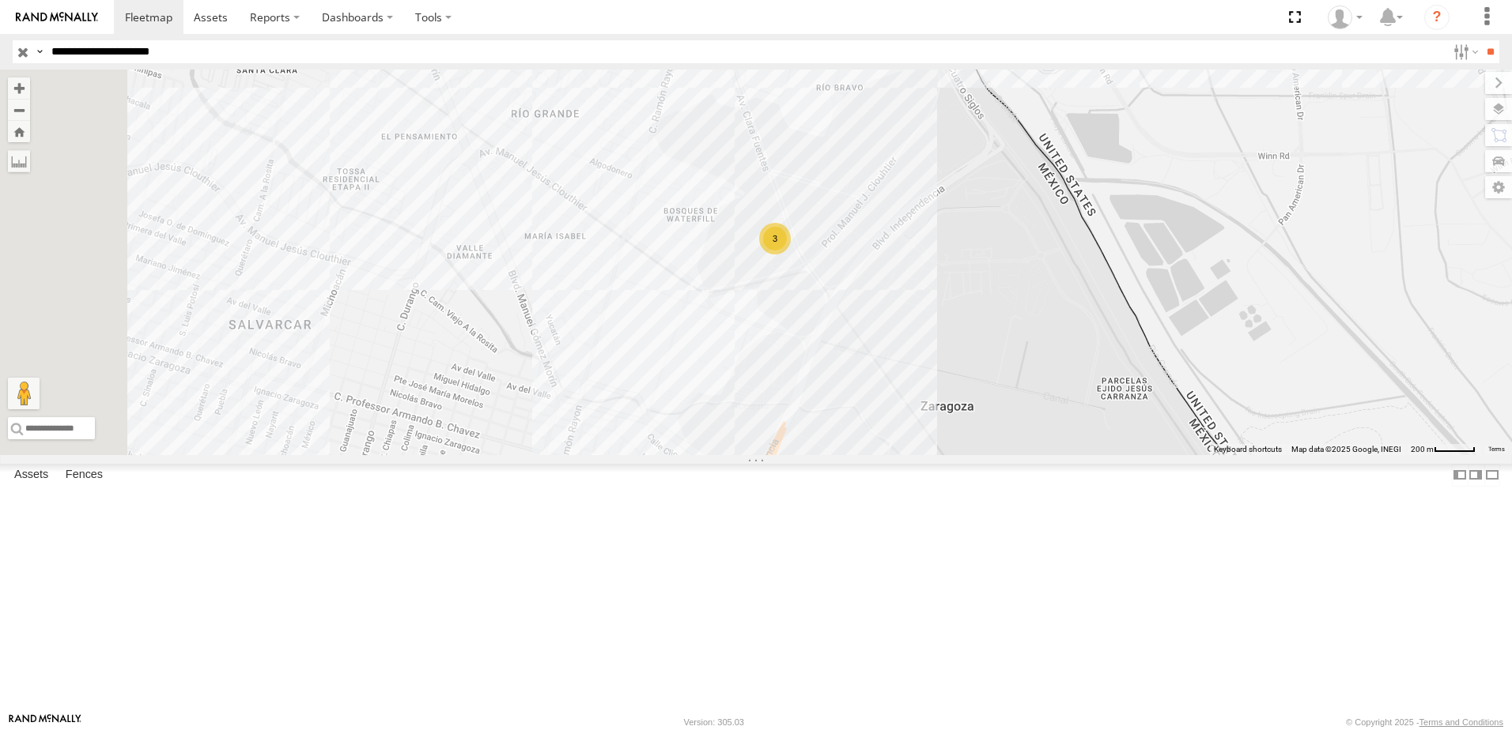
drag, startPoint x: 1214, startPoint y: 229, endPoint x: 1221, endPoint y: 356, distance: 126.7
click at [1214, 351] on div "8736 288 3" at bounding box center [756, 263] width 1512 height 386
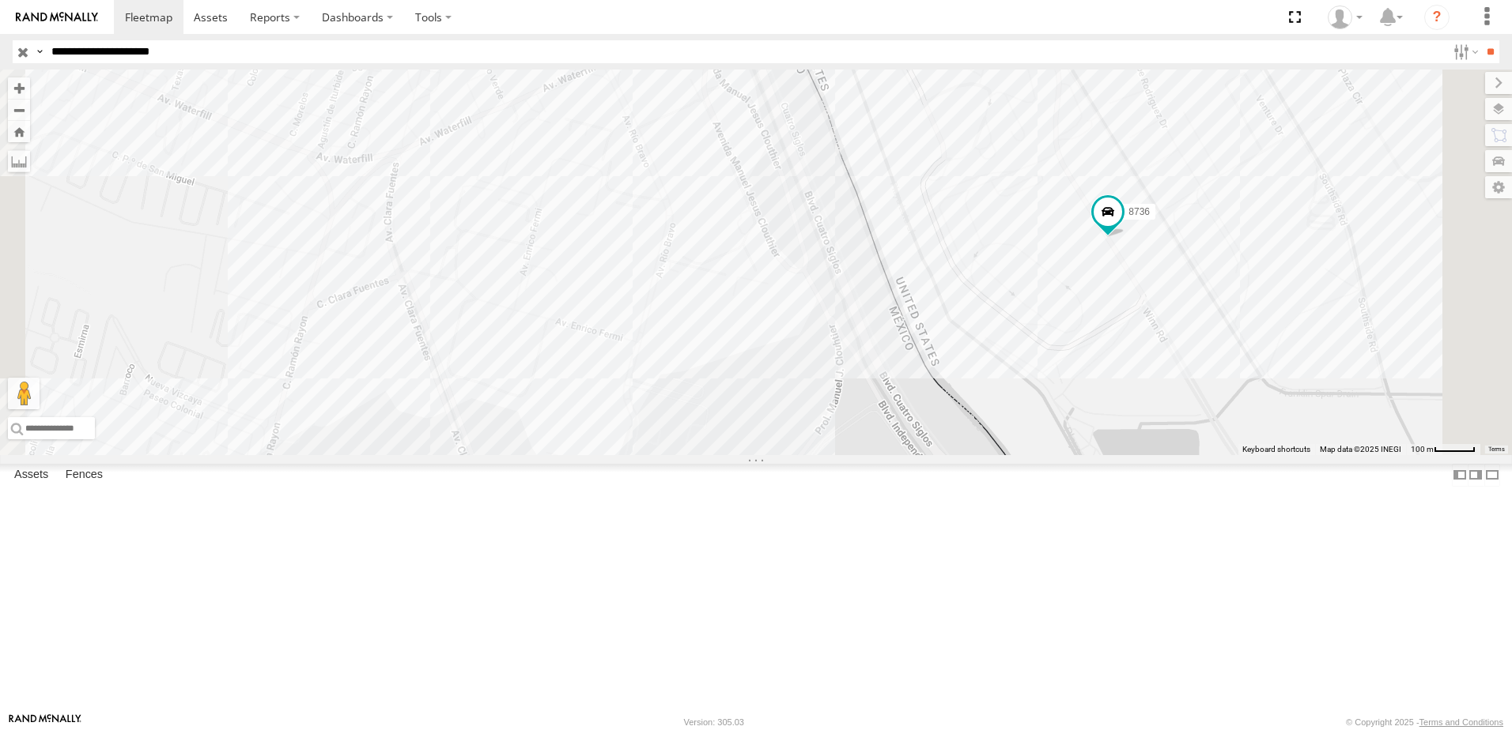
drag, startPoint x: 1157, startPoint y: 603, endPoint x: 1201, endPoint y: 383, distance: 224.8
click at [1270, 365] on div "8736 288" at bounding box center [756, 263] width 1512 height 386
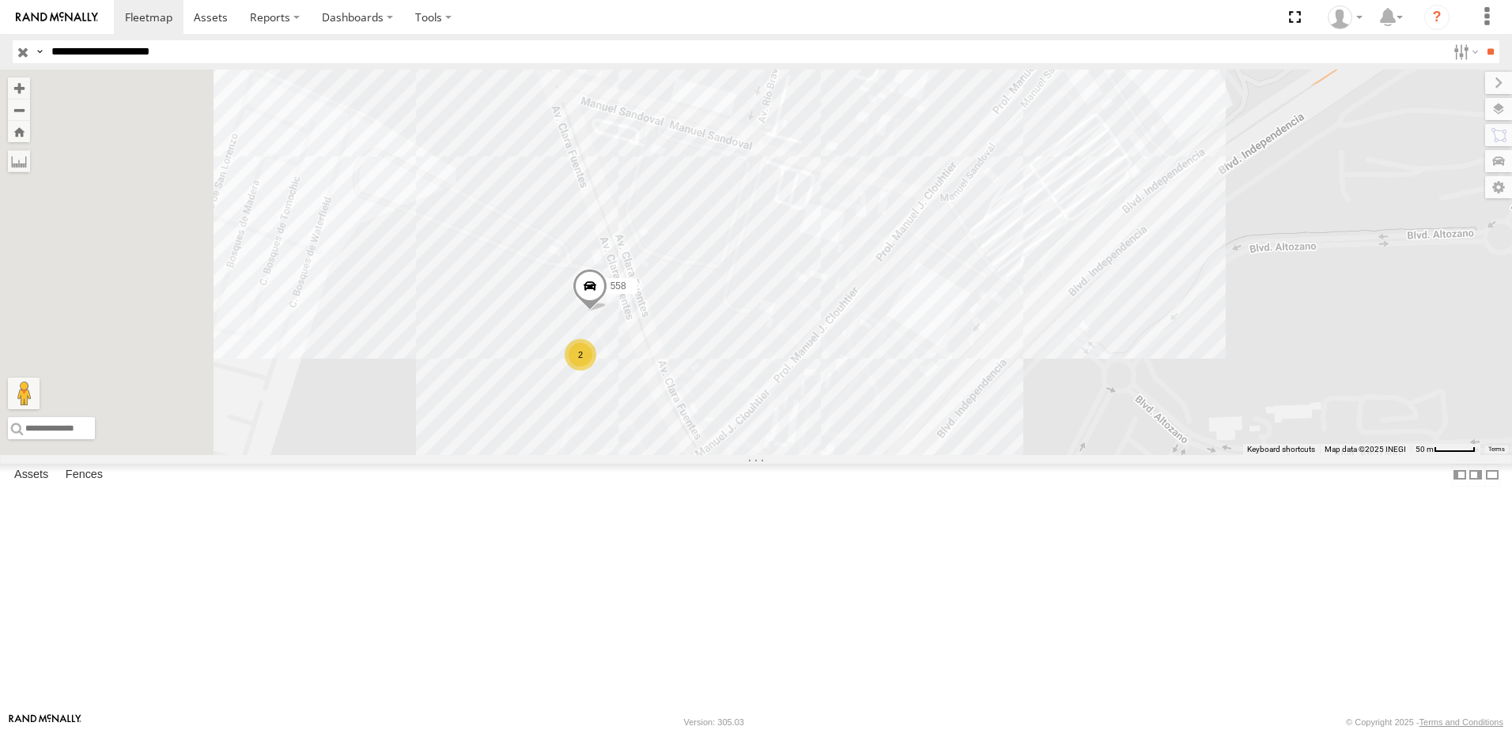
drag, startPoint x: 1176, startPoint y: 236, endPoint x: 1170, endPoint y: 379, distance: 143.2
click at [1224, 380] on div "8736 288 2 558" at bounding box center [756, 263] width 1512 height 386
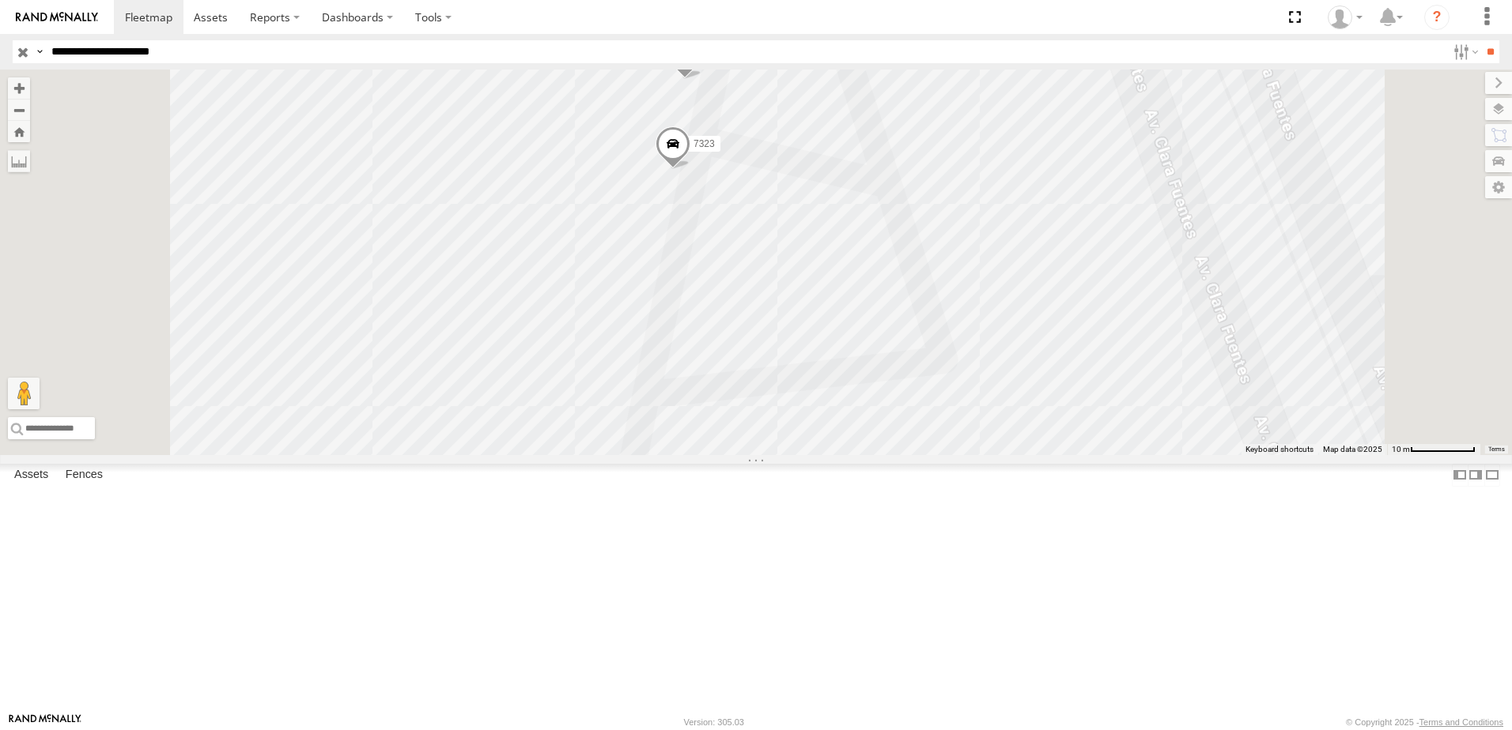
drag, startPoint x: 927, startPoint y: 224, endPoint x: 945, endPoint y: 459, distance: 236.2
click at [937, 455] on div "8736 288 558 7323 338" at bounding box center [756, 263] width 1512 height 386
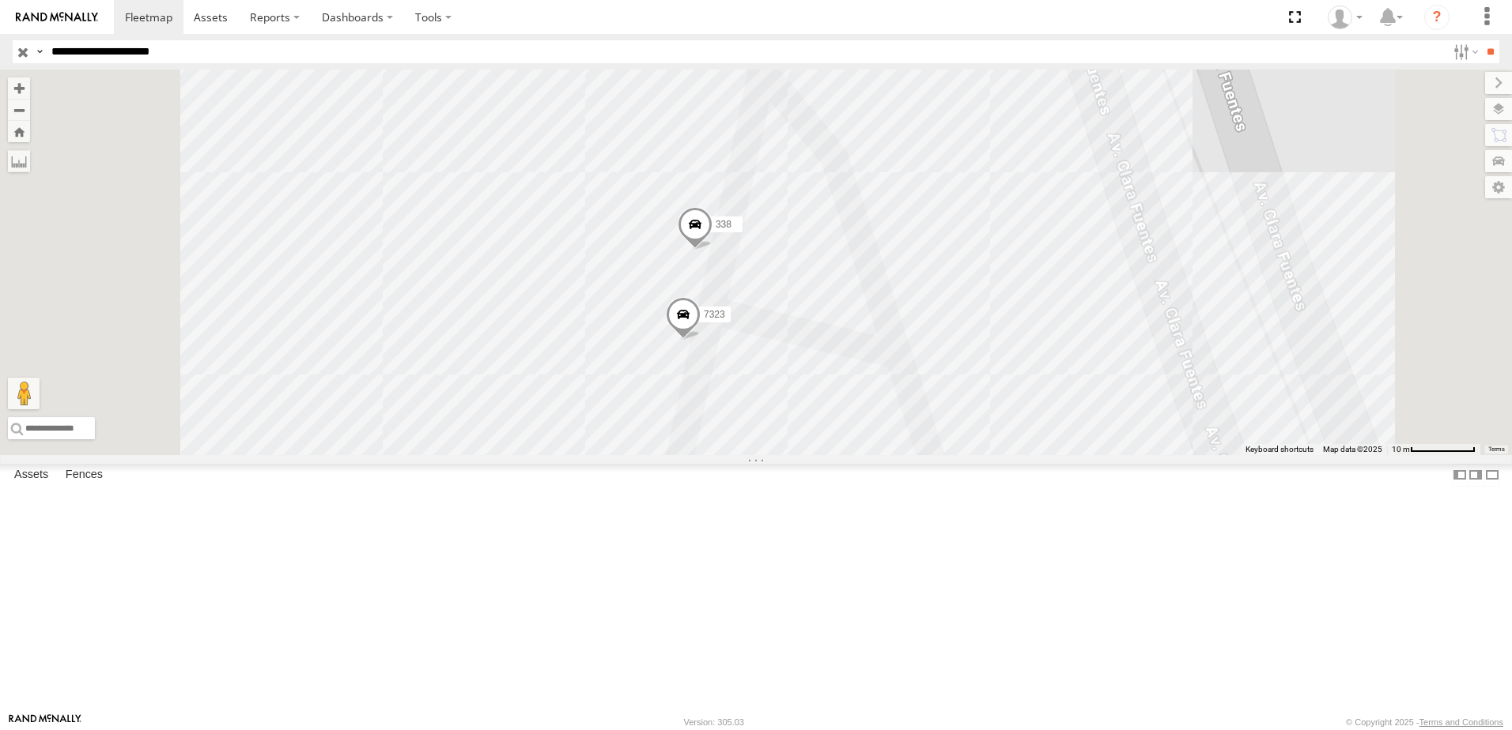
drag, startPoint x: 942, startPoint y: 425, endPoint x: 933, endPoint y: 580, distance: 155.2
click at [934, 455] on div "8736 288 558 7323 338" at bounding box center [756, 263] width 1512 height 386
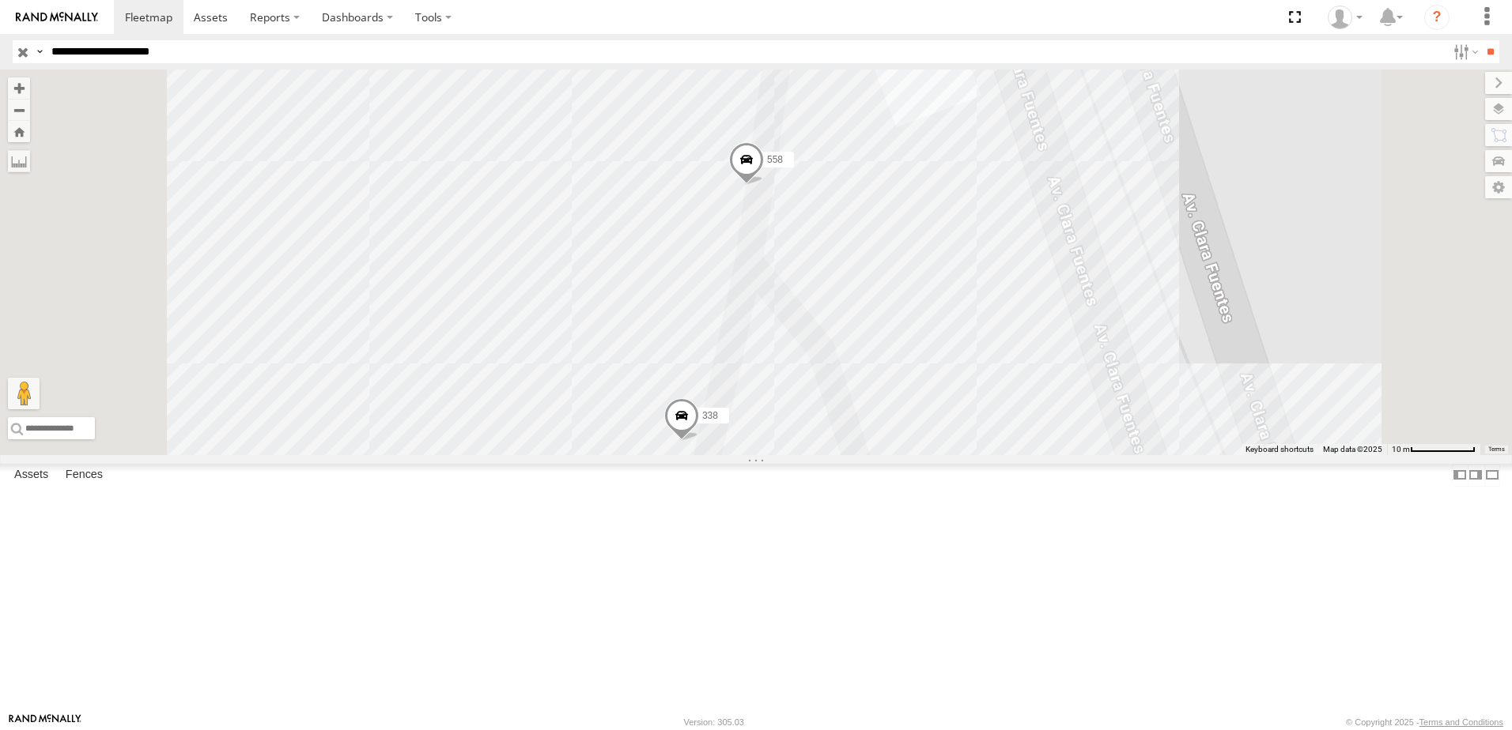
drag, startPoint x: 950, startPoint y: 339, endPoint x: 950, endPoint y: 506, distance: 166.8
click at [950, 455] on div "8736 288 558 7323 338" at bounding box center [756, 263] width 1512 height 386
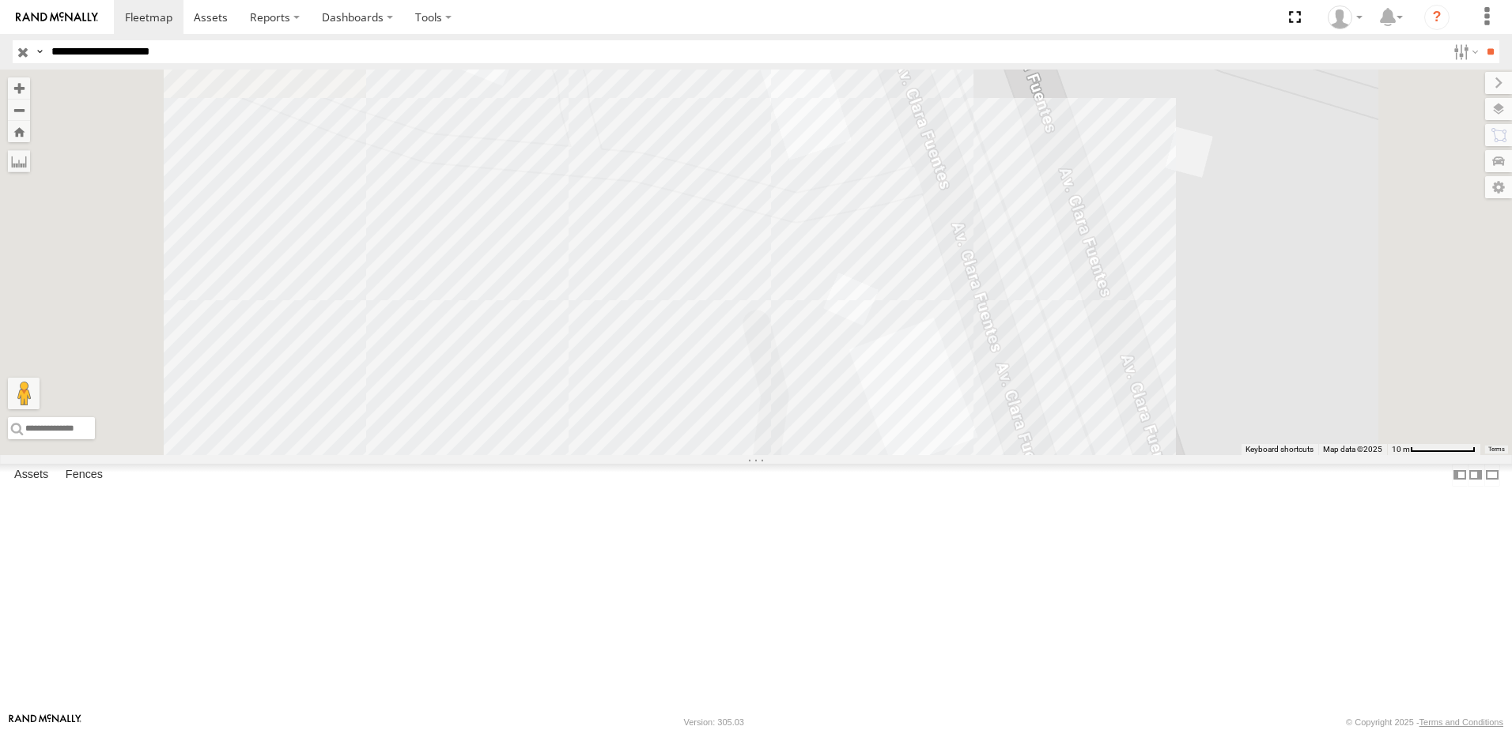
drag, startPoint x: 946, startPoint y: 362, endPoint x: 897, endPoint y: 371, distance: 49.8
click at [942, 455] on div "8736 288 558 7323 338" at bounding box center [756, 263] width 1512 height 386
drag, startPoint x: 894, startPoint y: 357, endPoint x: 930, endPoint y: 572, distance: 218.1
click at [930, 455] on div "8736 288 558 7323 338" at bounding box center [756, 263] width 1512 height 386
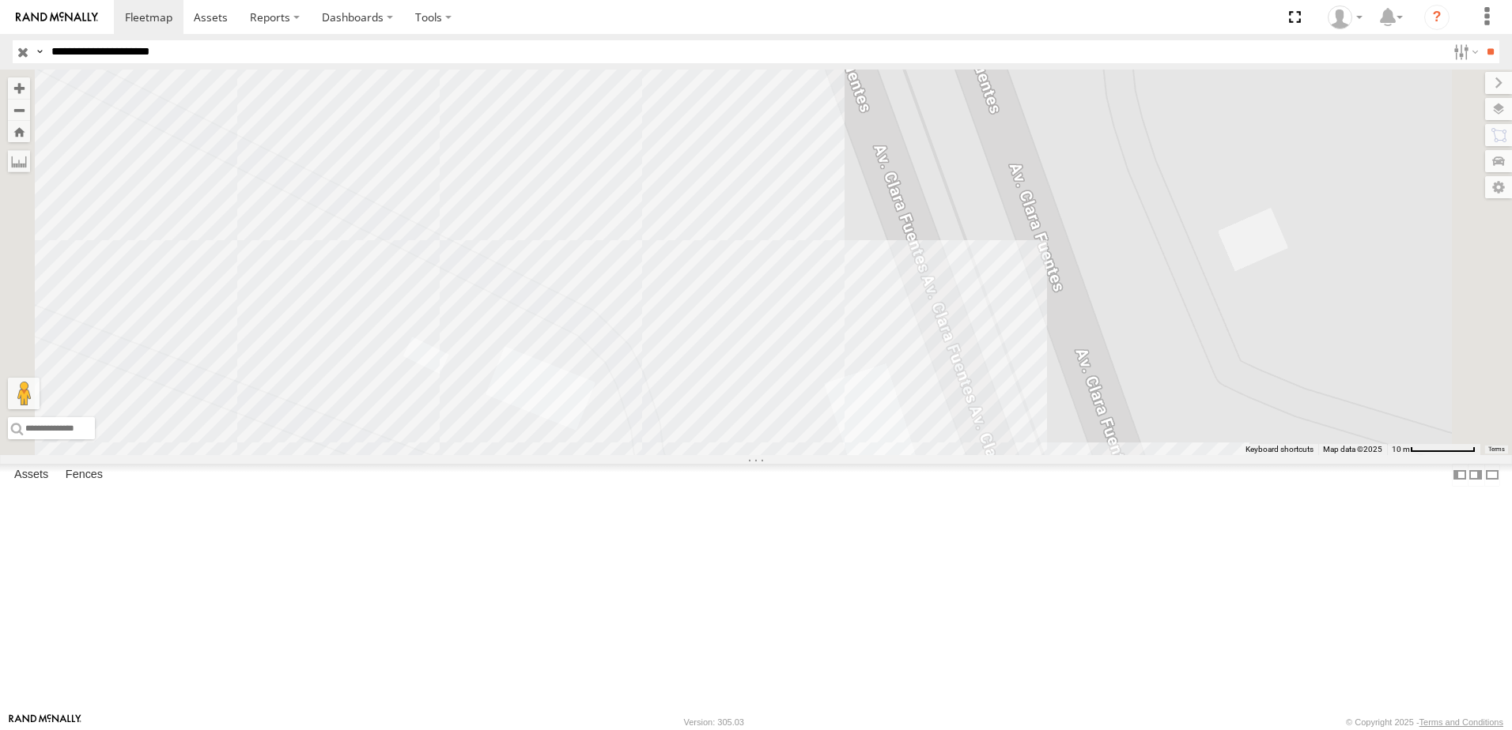
drag, startPoint x: 922, startPoint y: 587, endPoint x: 922, endPoint y: 466, distance: 121.0
click at [922, 455] on div "8736 288 558 7323 338" at bounding box center [756, 263] width 1512 height 386
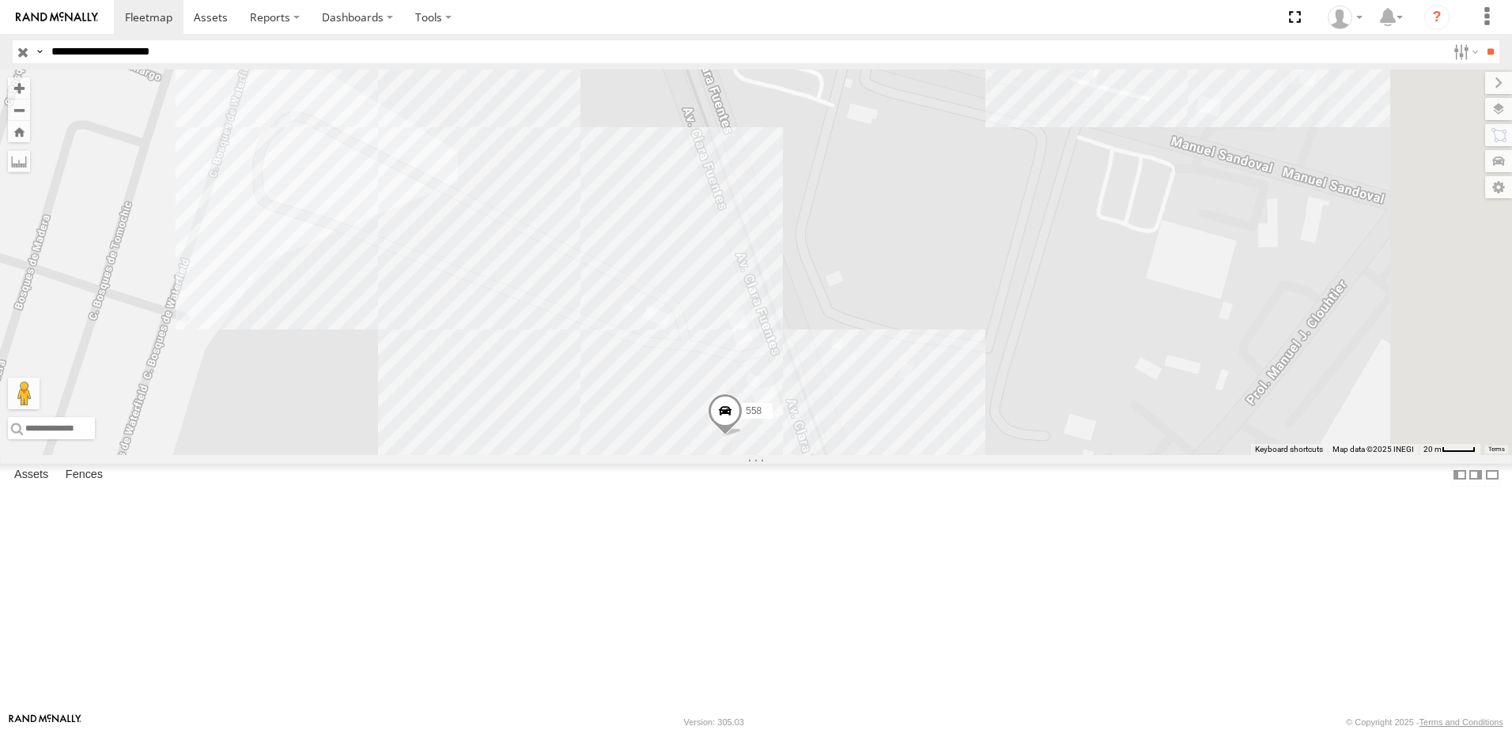
drag, startPoint x: 1073, startPoint y: 389, endPoint x: 1038, endPoint y: 477, distance: 94.4
click at [1038, 455] on div "8736 288 558 2" at bounding box center [756, 263] width 1512 height 386
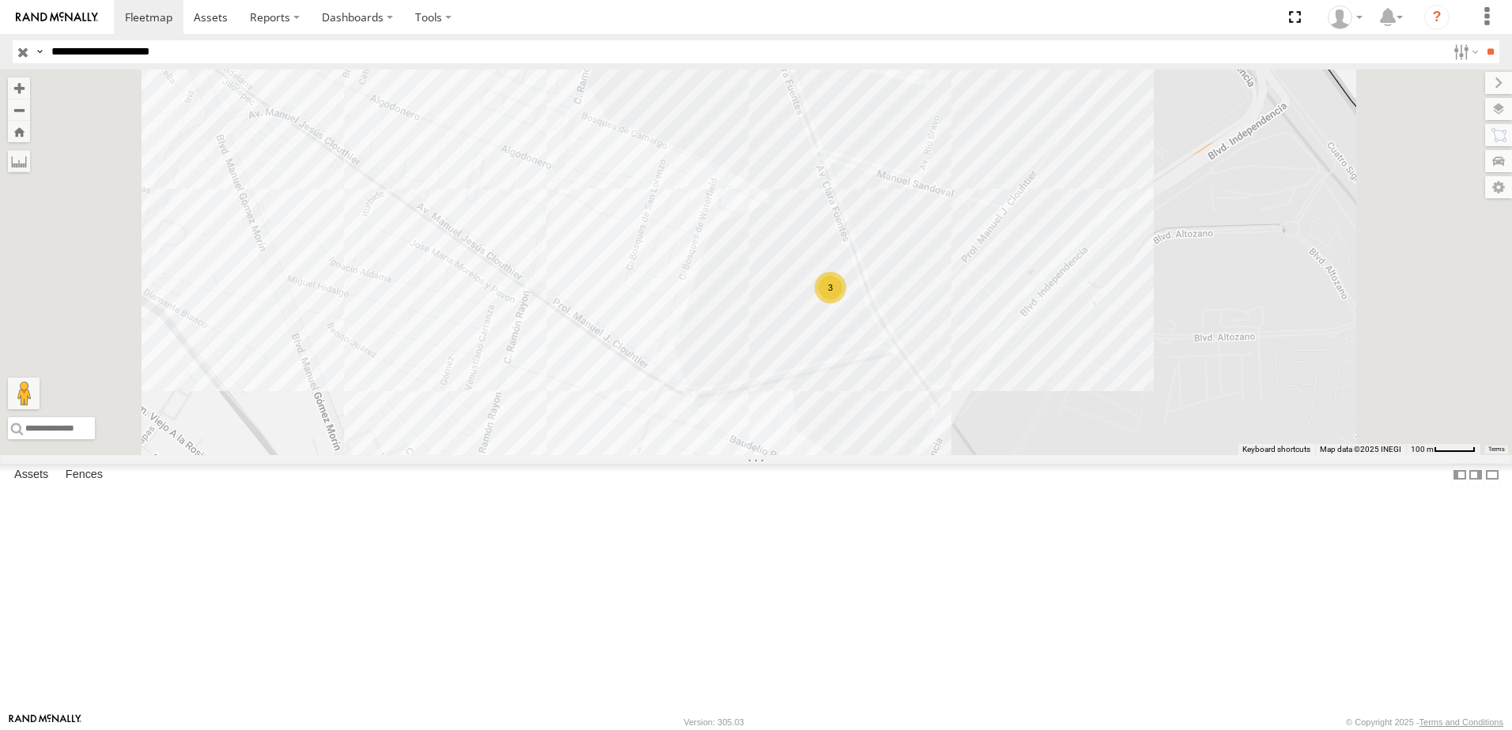
drag, startPoint x: 1195, startPoint y: 437, endPoint x: 1164, endPoint y: 485, distance: 56.6
click at [1164, 455] on div "8736 288 3" at bounding box center [756, 263] width 1512 height 386
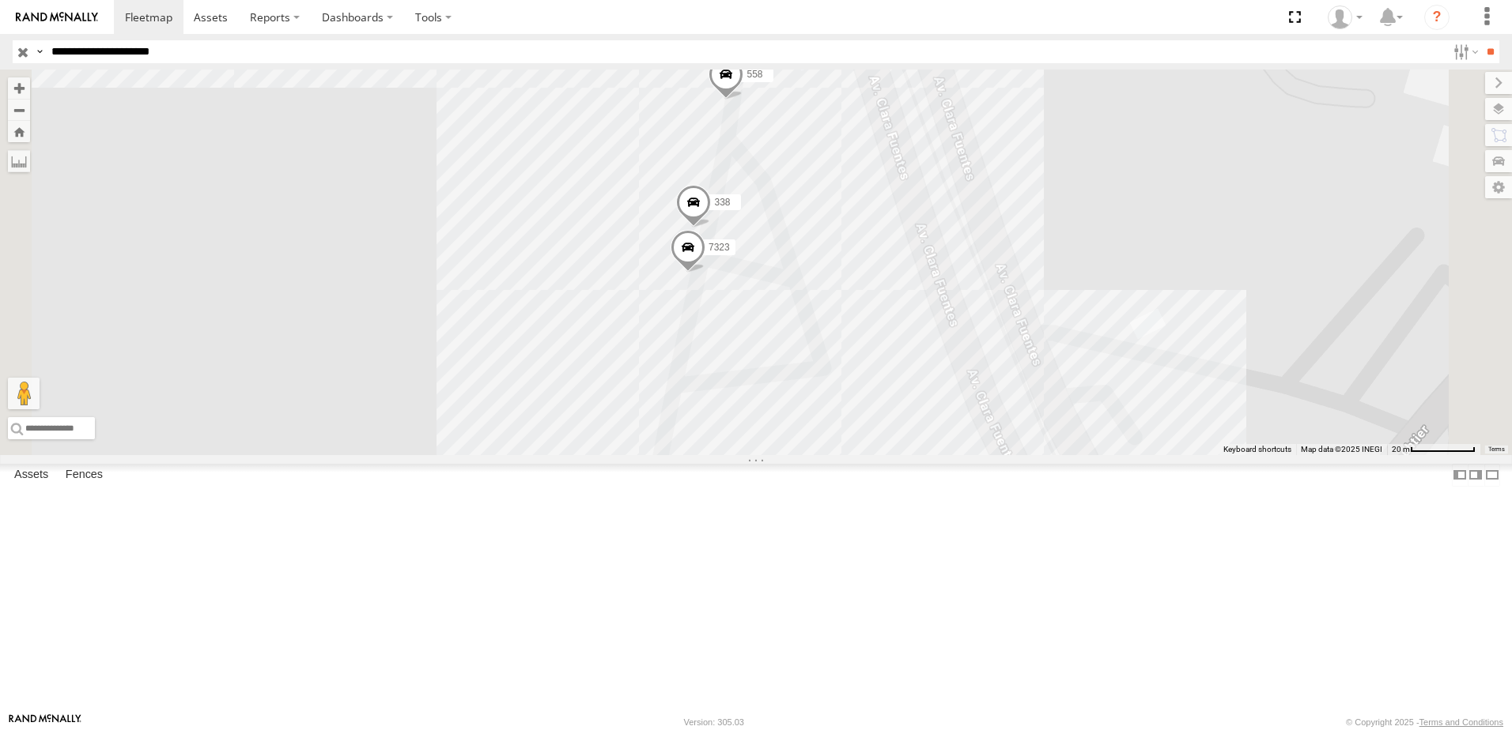
drag, startPoint x: 957, startPoint y: 426, endPoint x: 967, endPoint y: 557, distance: 131.6
click at [967, 455] on div "8736 288 558 7323 338" at bounding box center [756, 263] width 1512 height 386
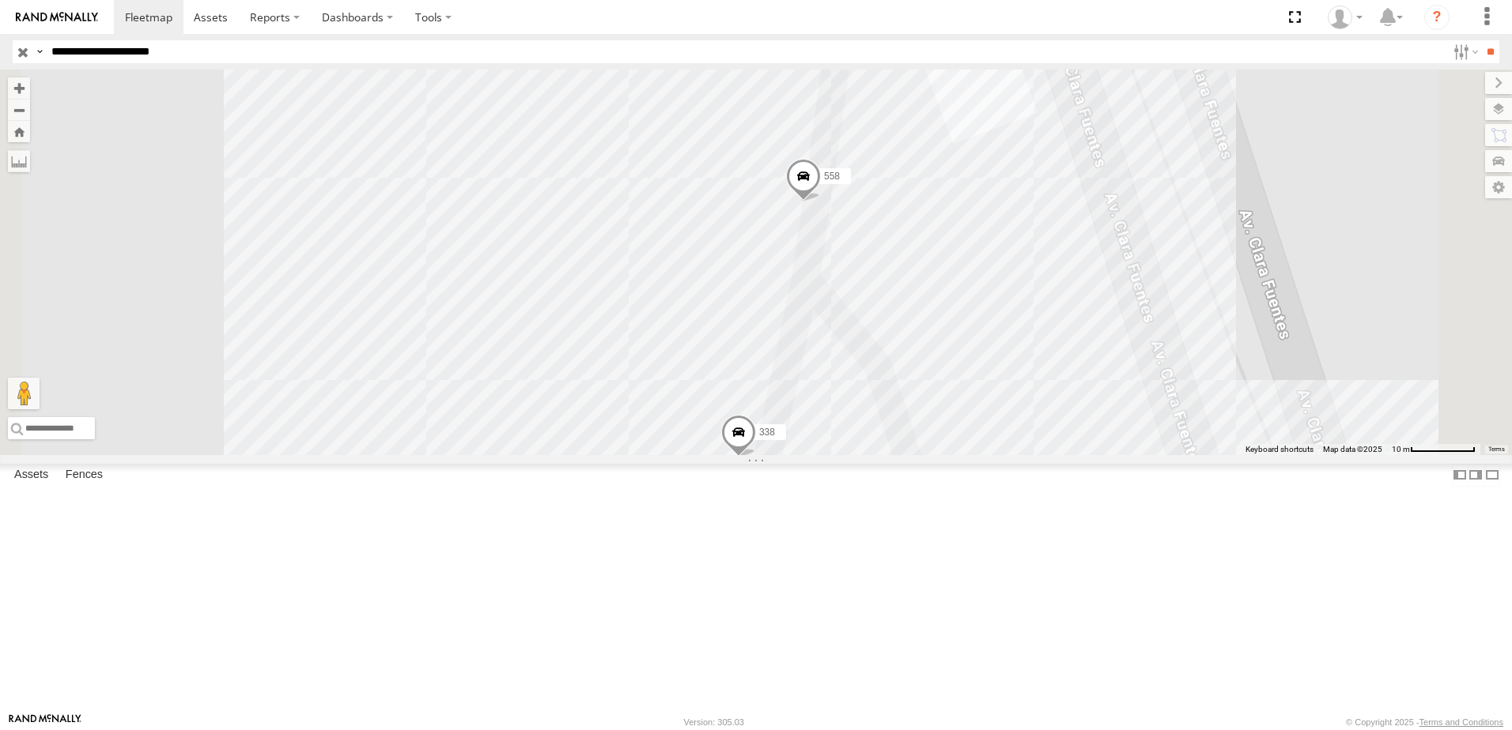
drag, startPoint x: 927, startPoint y: 428, endPoint x: 1015, endPoint y: 548, distance: 149.3
click at [1015, 455] on div "8736 288 558 7323 338" at bounding box center [756, 263] width 1512 height 386
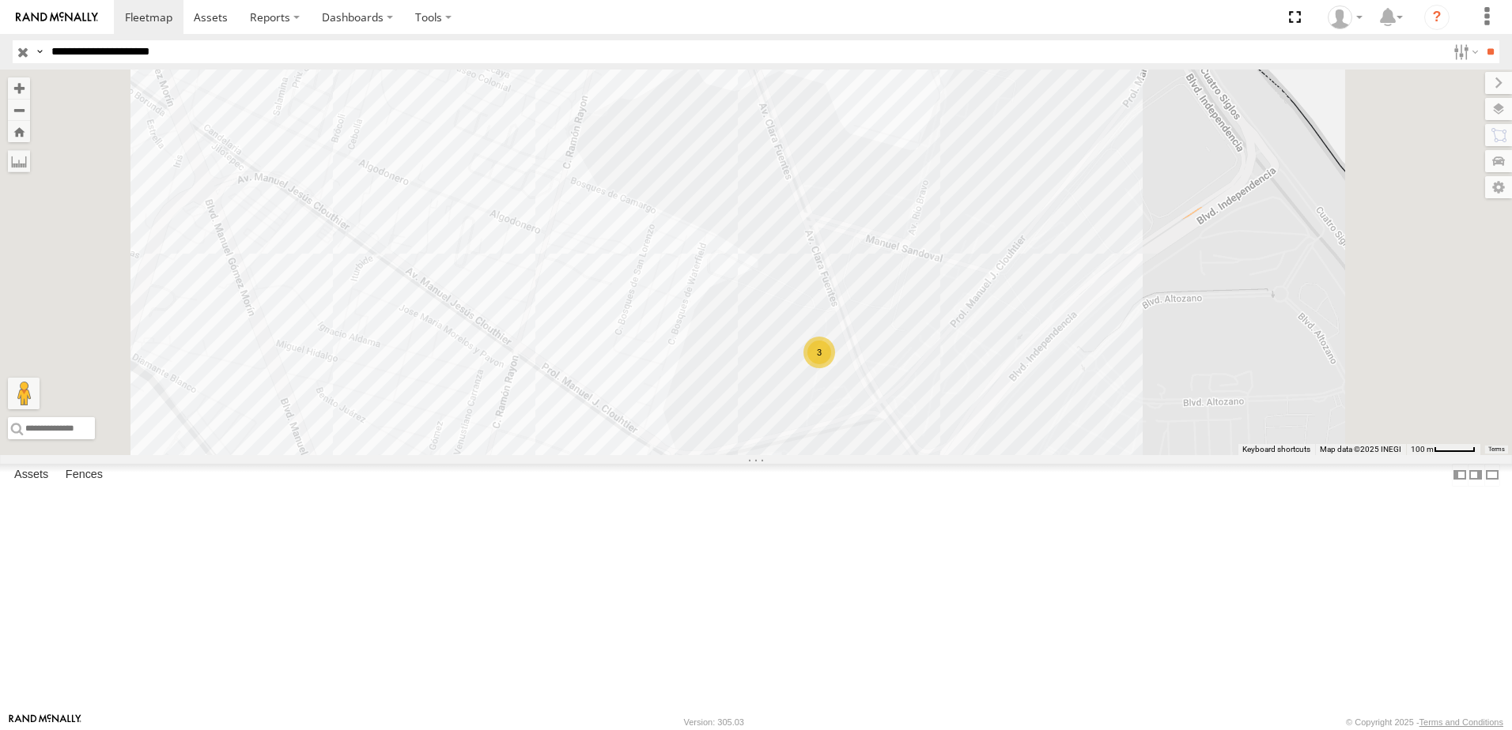
drag, startPoint x: 1020, startPoint y: 491, endPoint x: 1032, endPoint y: 277, distance: 214.6
click at [1032, 277] on div "288 3" at bounding box center [756, 263] width 1512 height 386
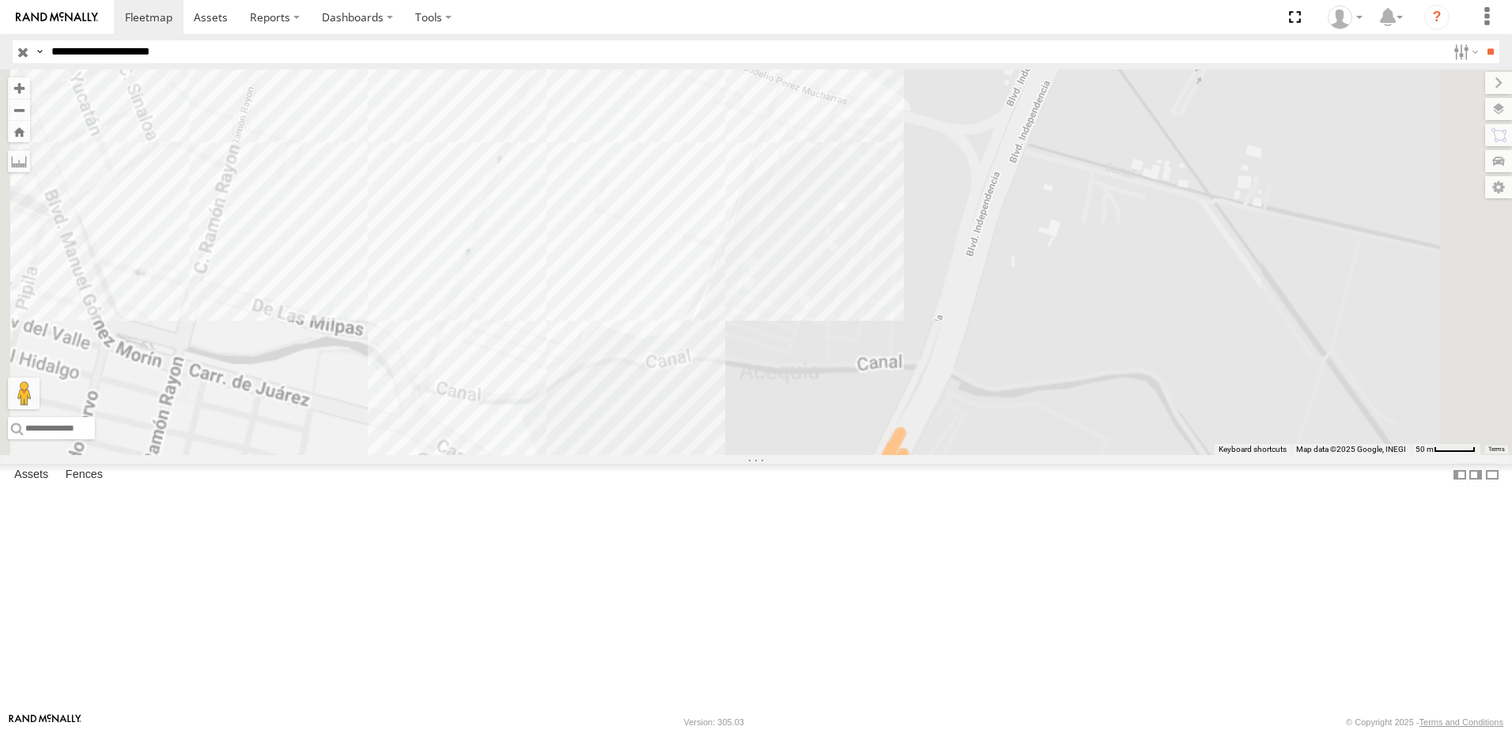
drag, startPoint x: 1023, startPoint y: 202, endPoint x: 962, endPoint y: 440, distance: 245.6
click at [962, 440] on div "288" at bounding box center [756, 263] width 1512 height 386
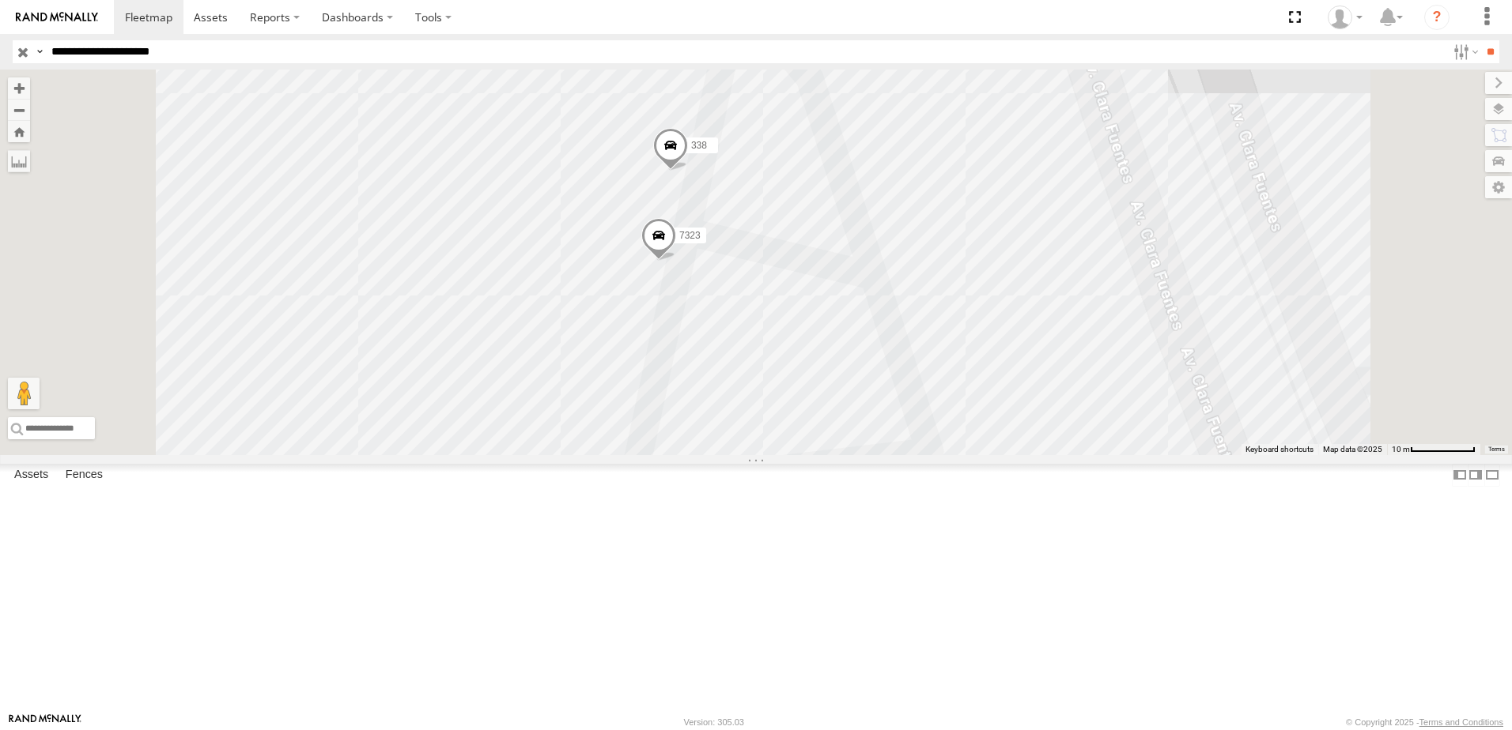
click at [676, 261] on span at bounding box center [658, 239] width 35 height 43
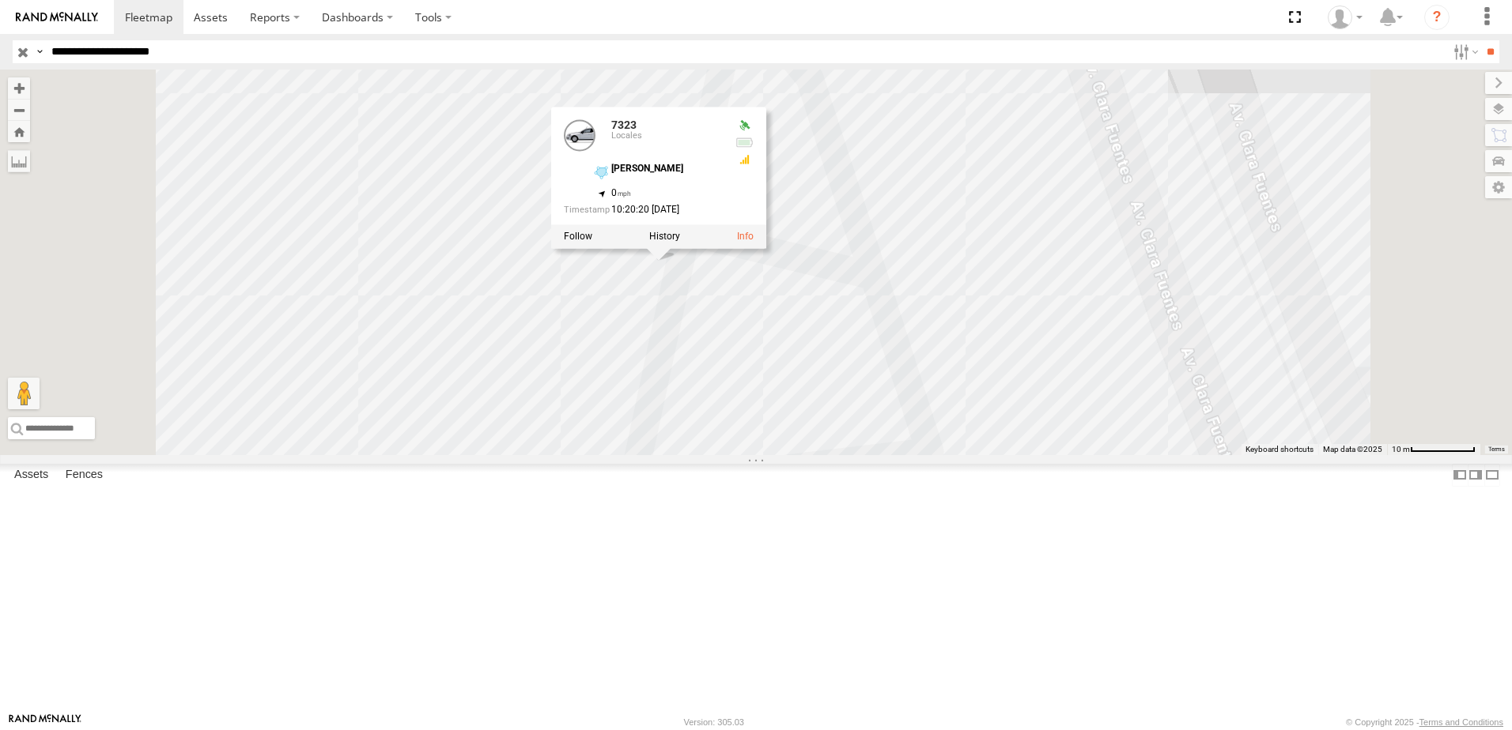
drag, startPoint x: 1227, startPoint y: 410, endPoint x: 1119, endPoint y: 405, distance: 107.7
click at [1227, 410] on div "288 558 7323 338 7323 Locales [PERSON_NAME] 31.65577 , -106.34543 0 10:20:20 [D…" at bounding box center [756, 263] width 1512 height 386
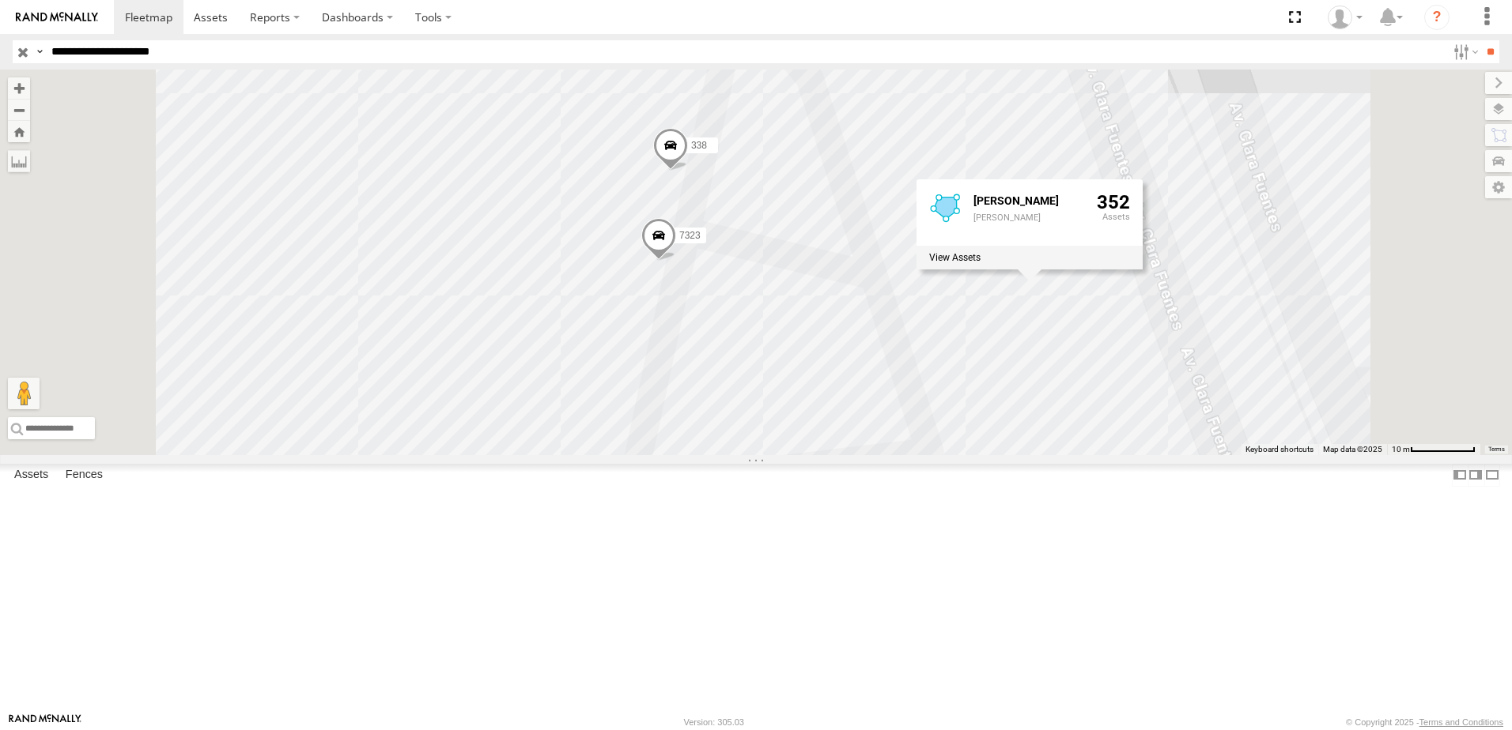
click at [688, 171] on span at bounding box center [670, 149] width 35 height 43
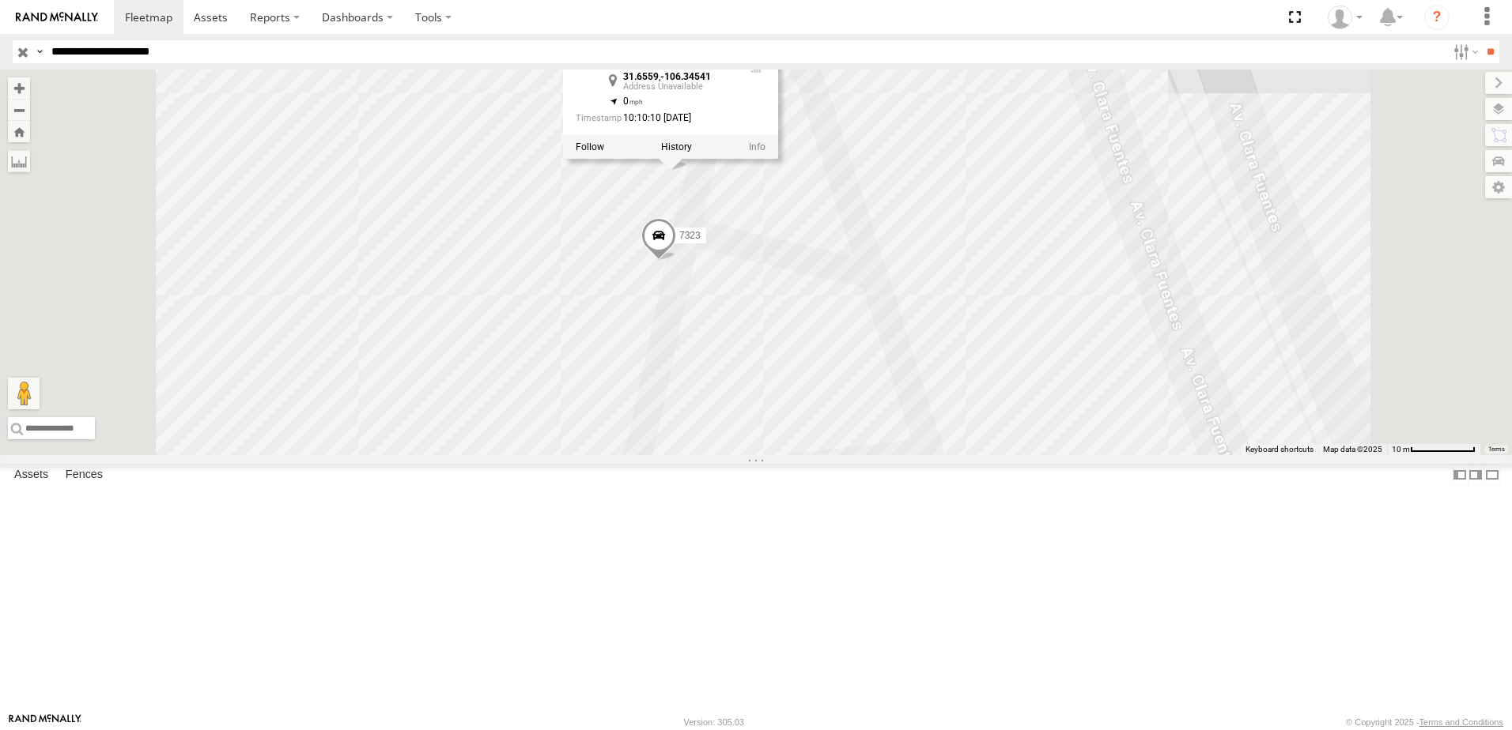
click at [1093, 455] on div "288 558 7323 338 338 31.6559 , -106.34541 0 10:10:10 [DATE]" at bounding box center [756, 263] width 1512 height 386
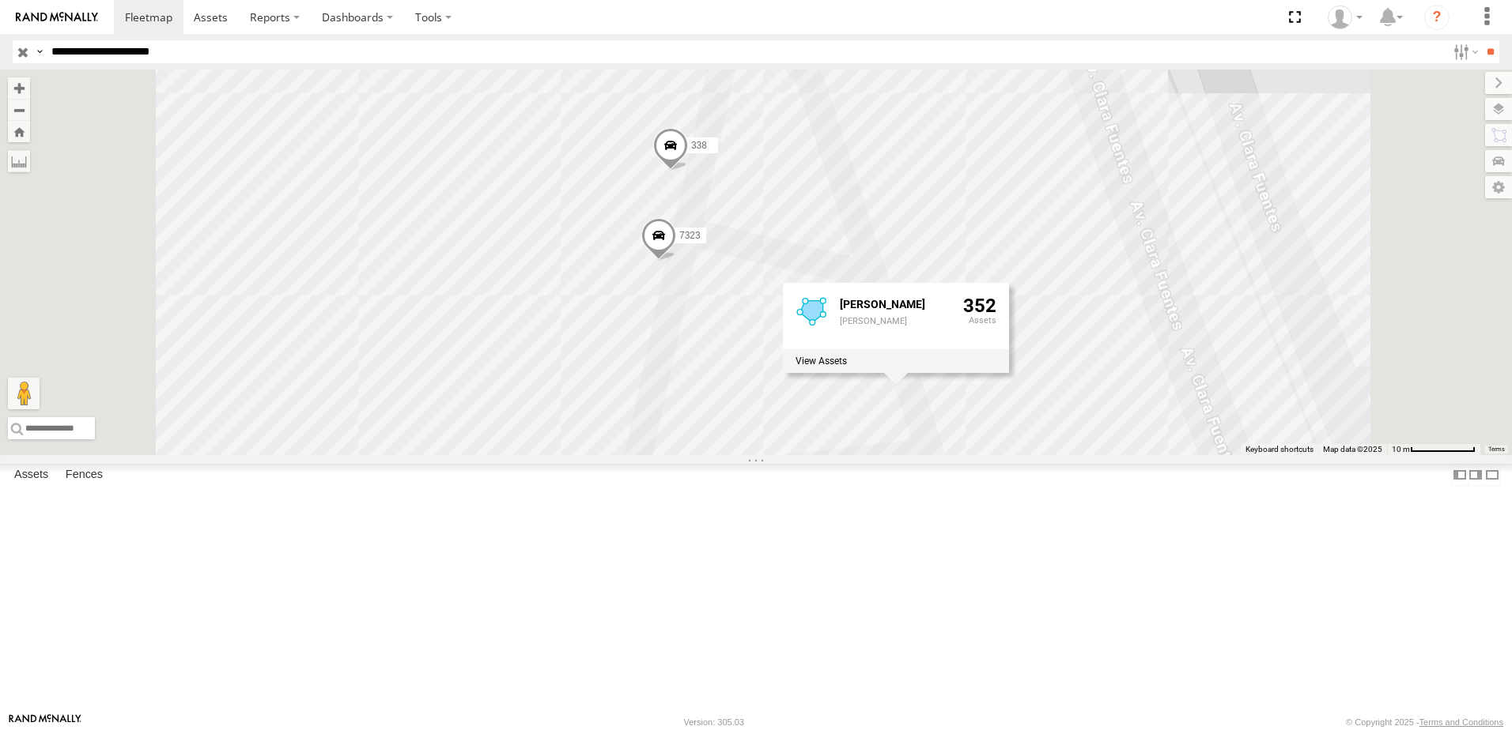
click at [688, 171] on span at bounding box center [670, 149] width 35 height 43
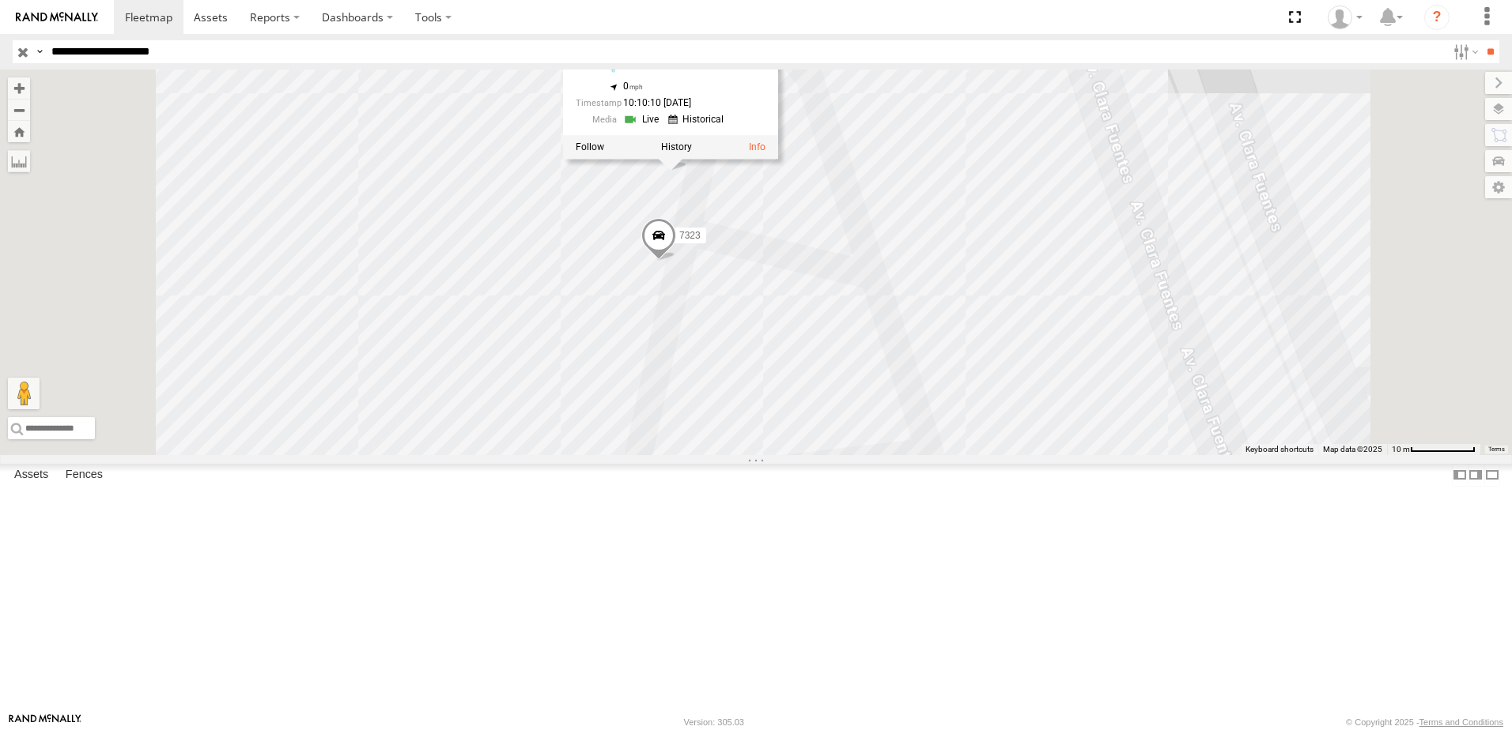
click at [663, 128] on link at bounding box center [643, 120] width 40 height 15
click at [1087, 357] on div "288 558 7323 338 [GEOGRAPHIC_DATA][PERSON_NAME] [PERSON_NAME] 31.6559 , -106.34…" at bounding box center [756, 263] width 1512 height 386
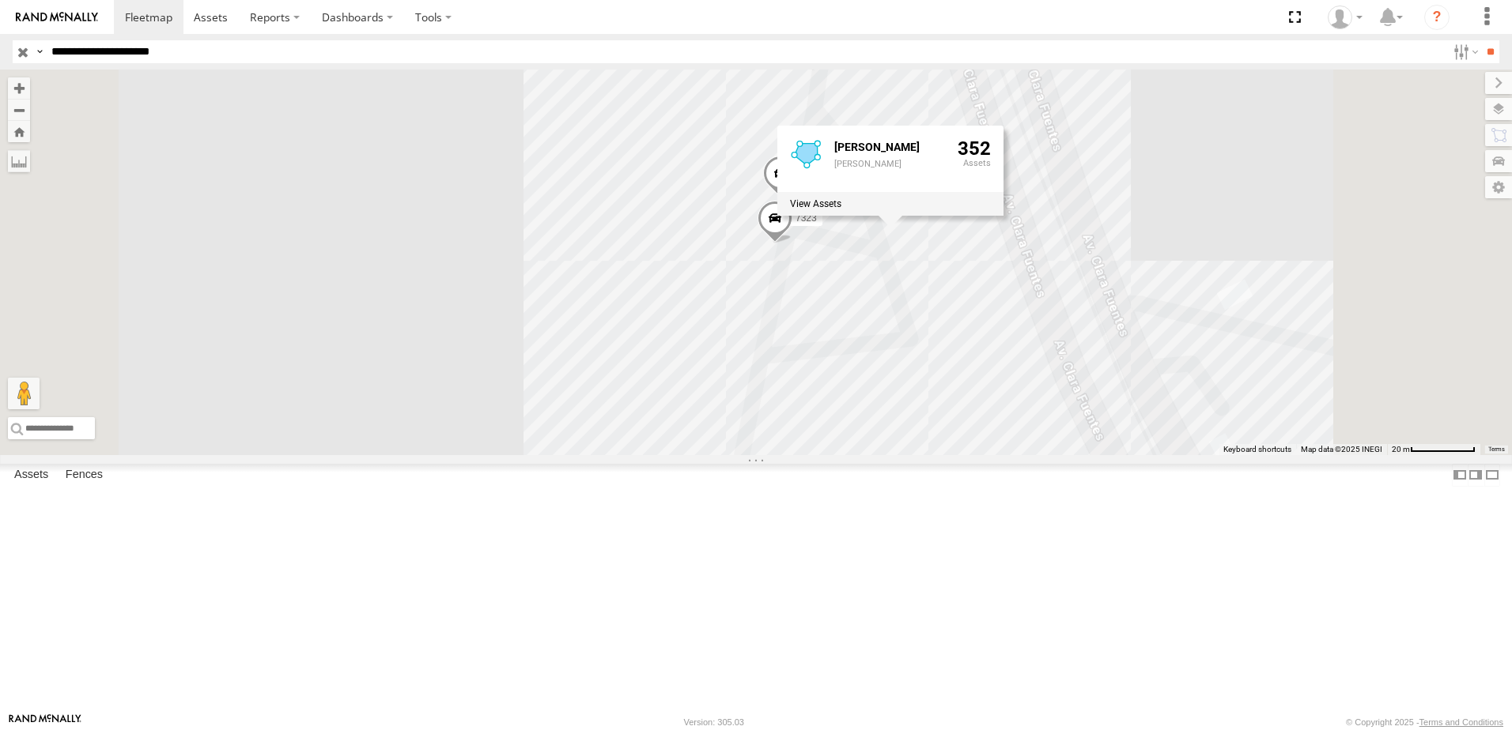
drag, startPoint x: 1184, startPoint y: 209, endPoint x: 1176, endPoint y: 270, distance: 60.7
click at [1180, 269] on div "288 558 7323 338 [PERSON_NAME] [PERSON_NAME] 352" at bounding box center [756, 263] width 1512 height 386
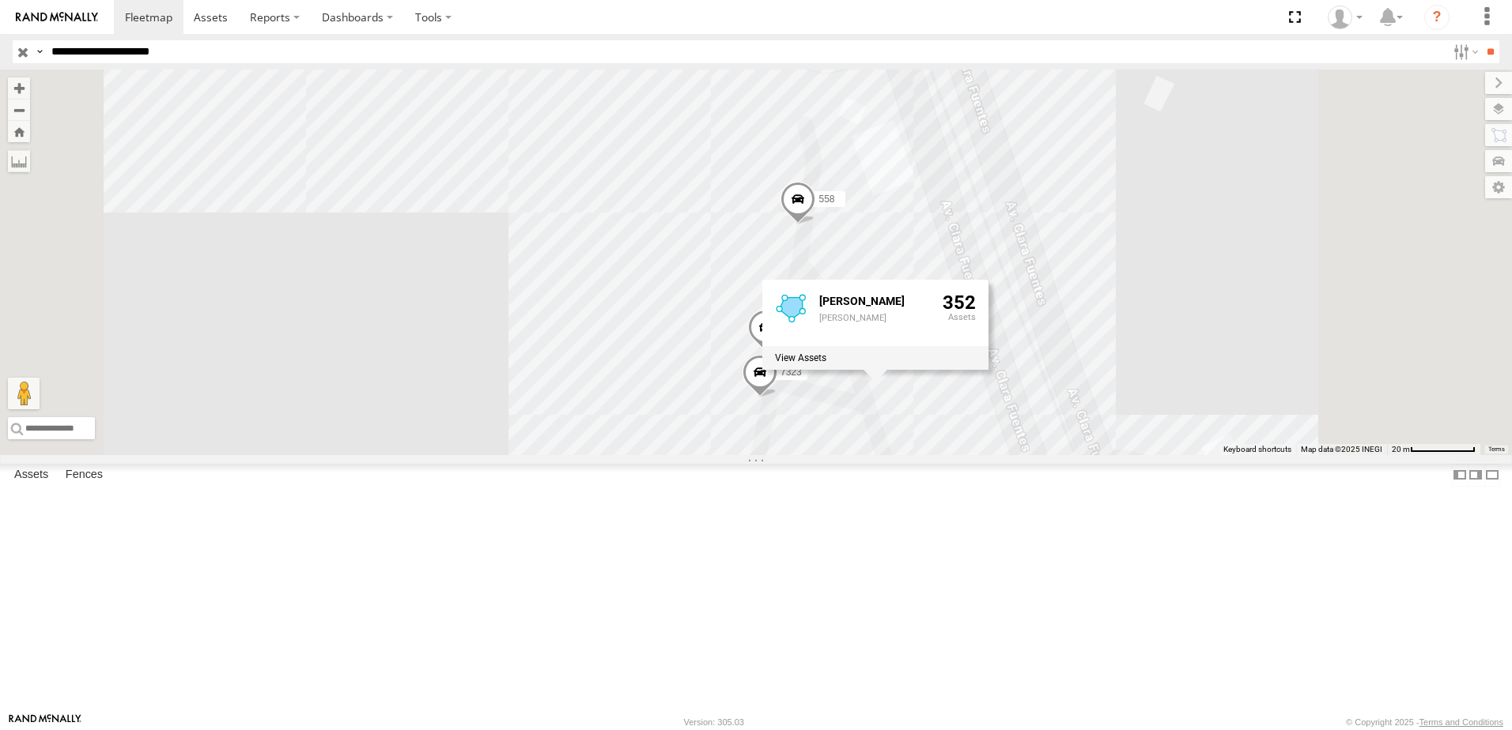
click at [1180, 265] on div "288 558 7323 338 [PERSON_NAME] [PERSON_NAME] 352" at bounding box center [756, 263] width 1512 height 386
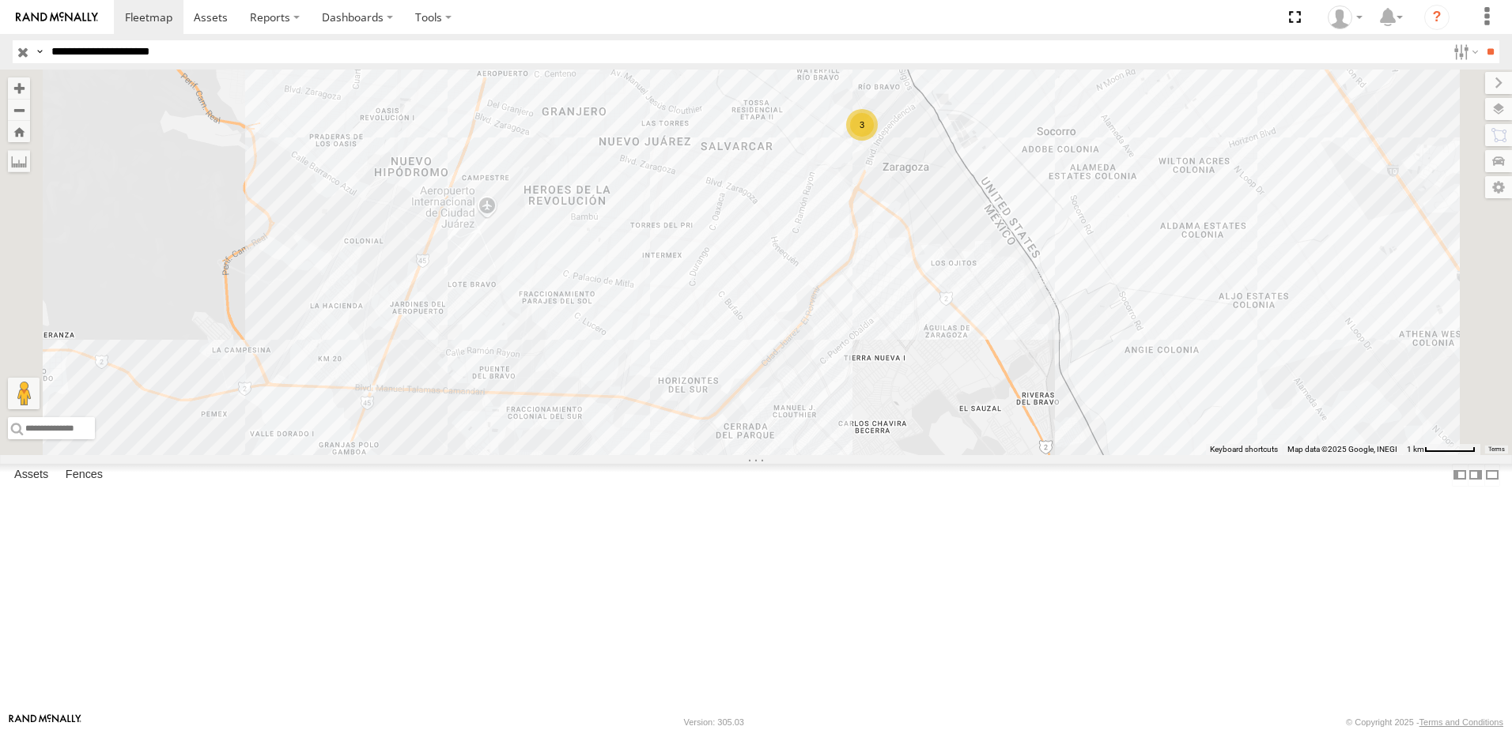
drag, startPoint x: 1071, startPoint y: 296, endPoint x: 1060, endPoint y: 311, distance: 18.7
click at [1060, 311] on div "288 3 8736" at bounding box center [756, 263] width 1512 height 386
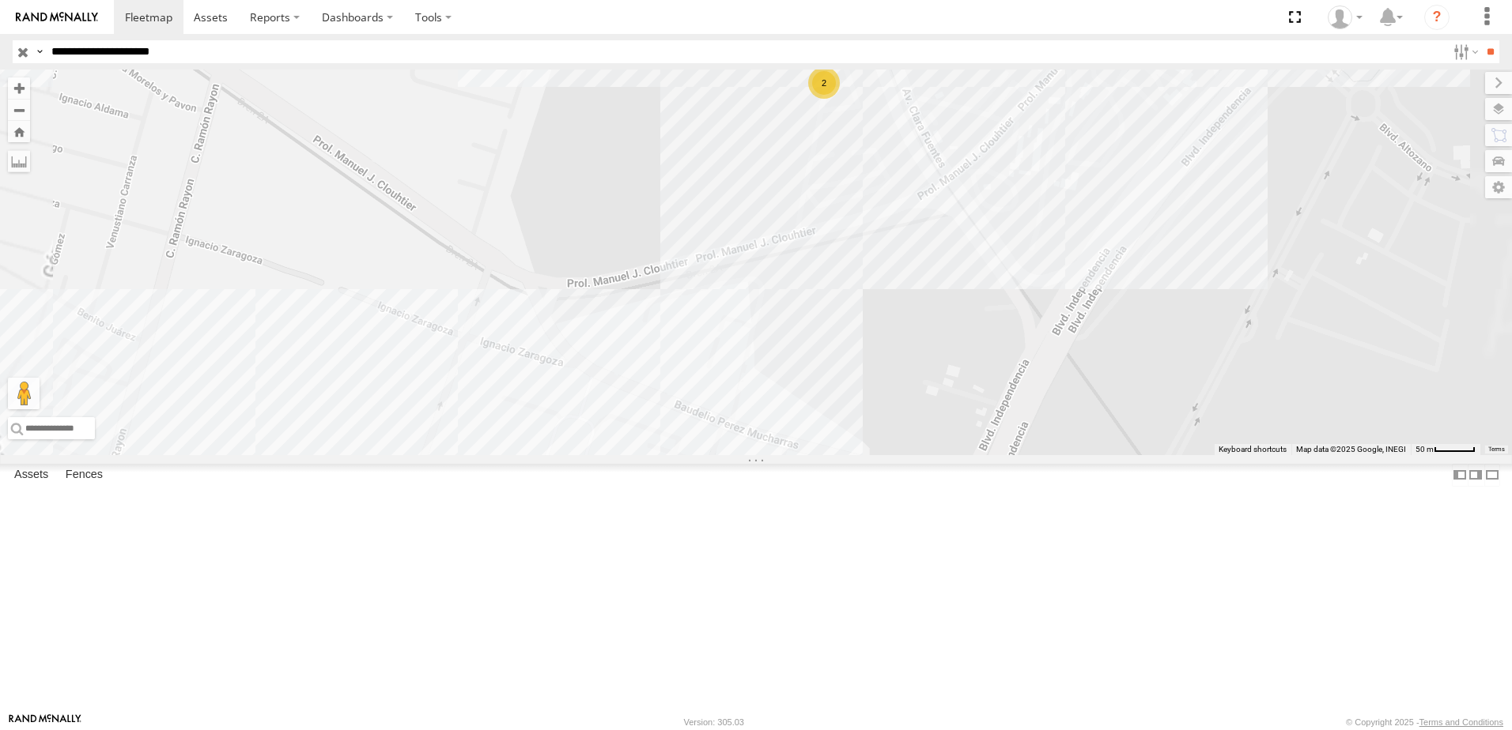
drag, startPoint x: 1040, startPoint y: 279, endPoint x: 1013, endPoint y: 372, distance: 97.1
click at [1013, 372] on div "288 8736 2 558" at bounding box center [756, 263] width 1512 height 386
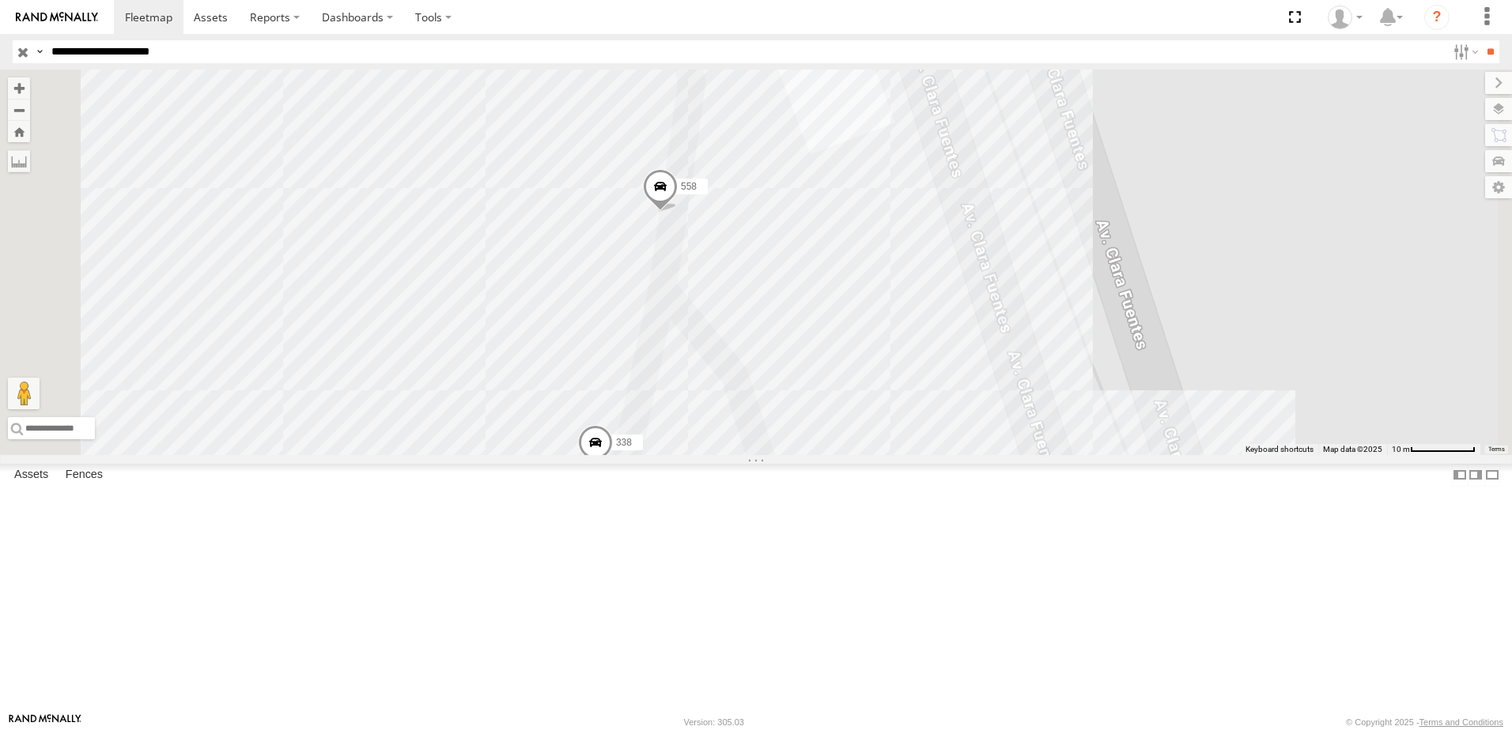
drag, startPoint x: 925, startPoint y: 320, endPoint x: 864, endPoint y: 766, distance: 450.0
click at [864, 730] on html at bounding box center [756, 365] width 1512 height 730
click at [1255, 296] on div "288 8736 558 7323 338" at bounding box center [756, 263] width 1512 height 386
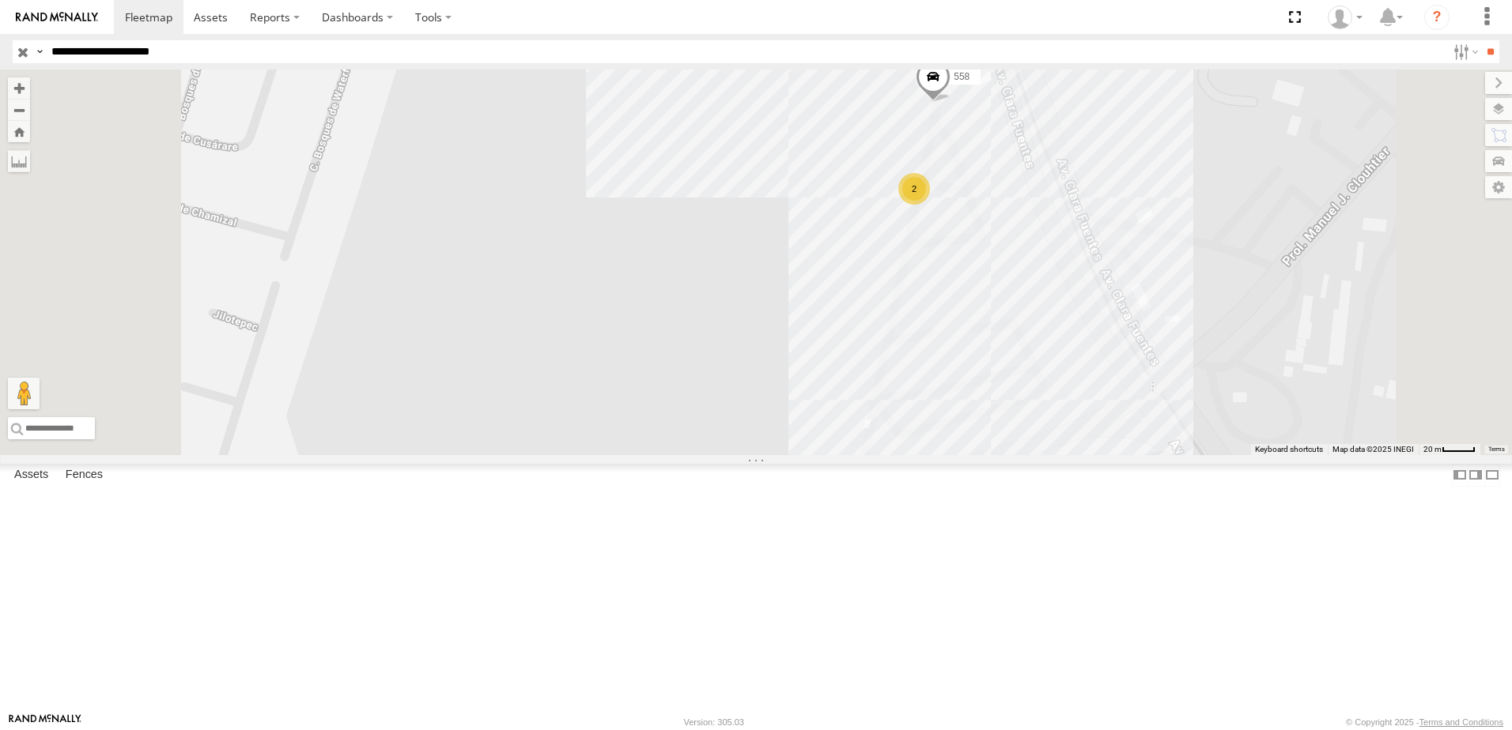
drag, startPoint x: 1193, startPoint y: 266, endPoint x: 1123, endPoint y: 359, distance: 116.8
click at [1134, 359] on div "288 8736 2 558" at bounding box center [756, 263] width 1512 height 386
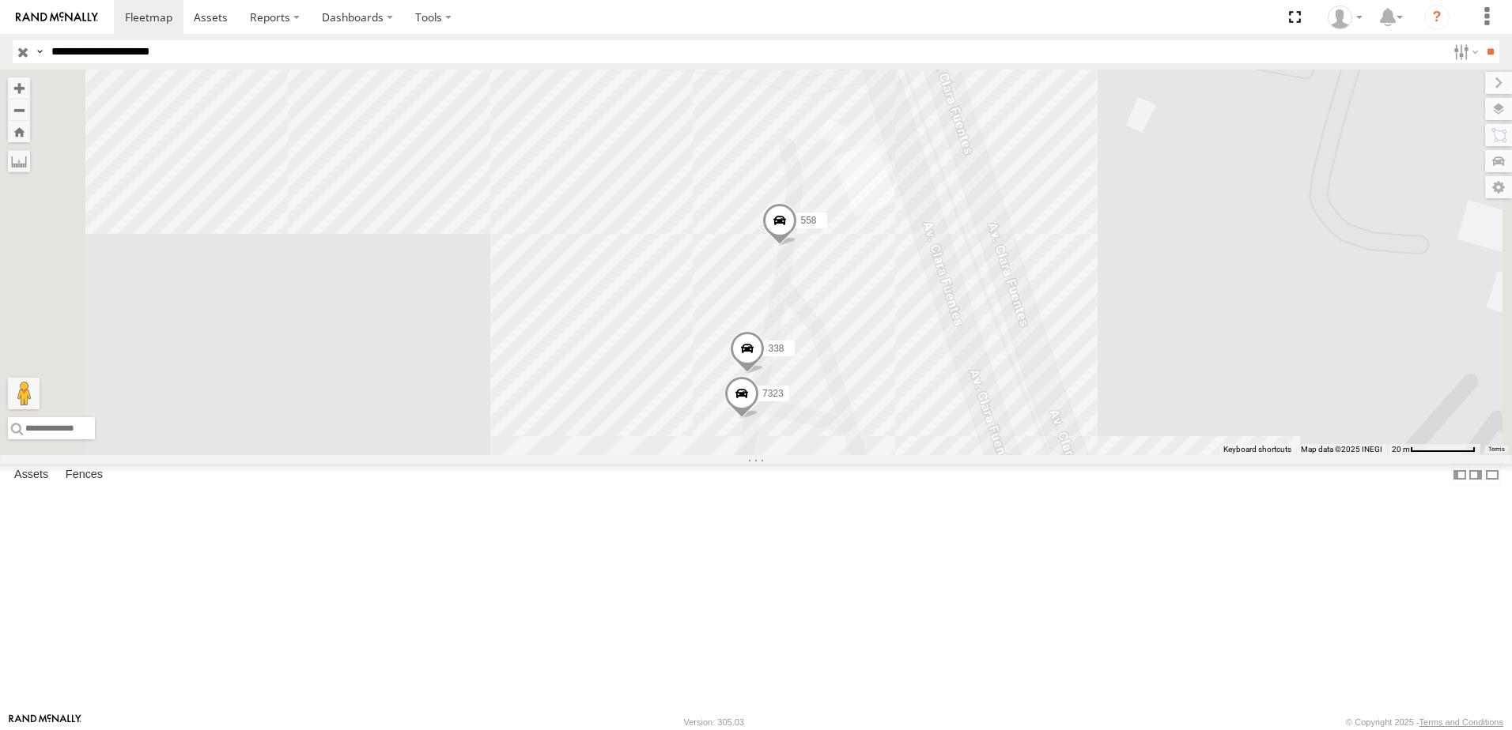
click at [764, 374] on span at bounding box center [747, 352] width 35 height 43
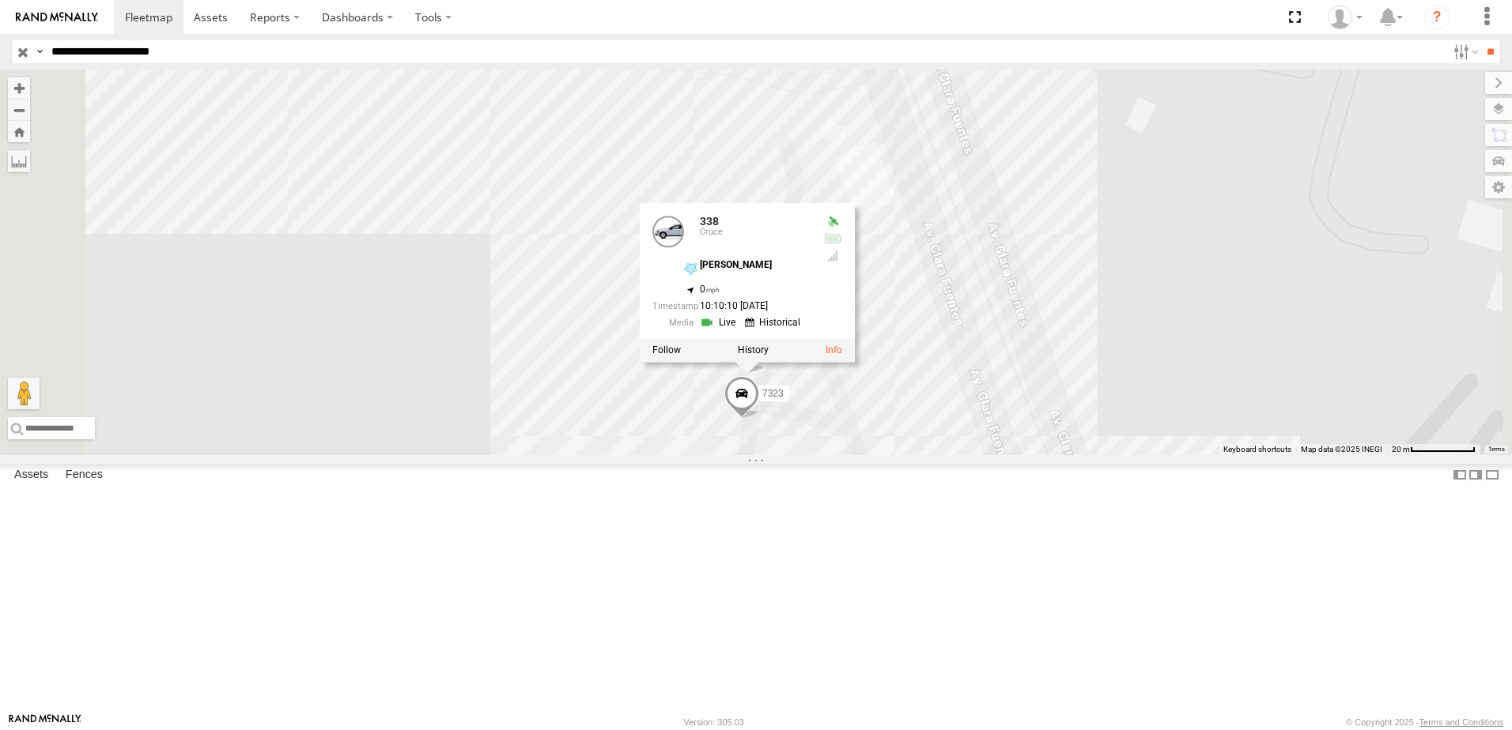
click at [740, 331] on link at bounding box center [720, 323] width 40 height 15
click at [591, 455] on div "288 8736 558 7323 338 [GEOGRAPHIC_DATA][PERSON_NAME] [PERSON_NAME] 31.6559 , -1…" at bounding box center [756, 263] width 1512 height 386
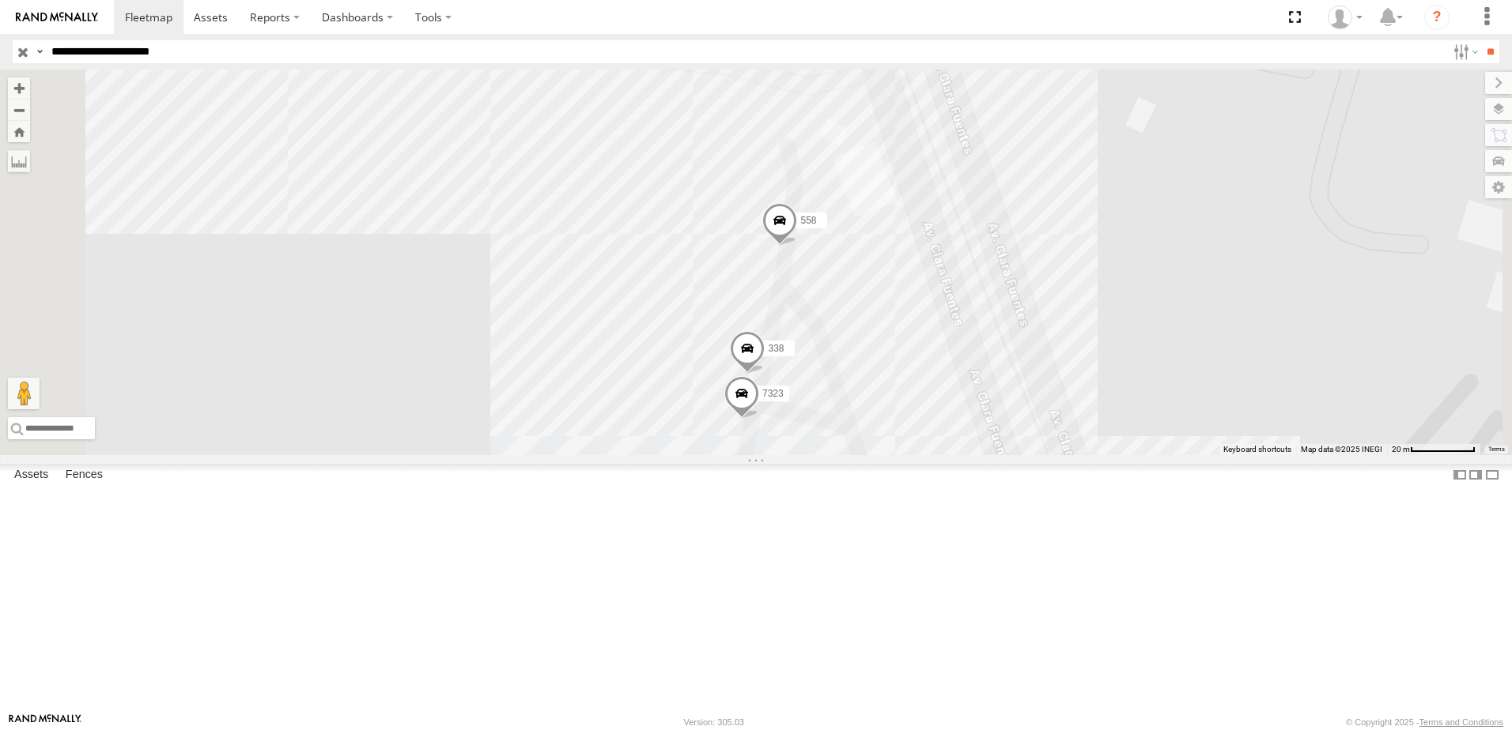
click at [797, 246] on span at bounding box center [779, 224] width 35 height 43
click at [716, 455] on div "288 8736 558 7323 338 558 31.65627 , -106.3453 0 10:14:11 [DATE]" at bounding box center [756, 263] width 1512 height 386
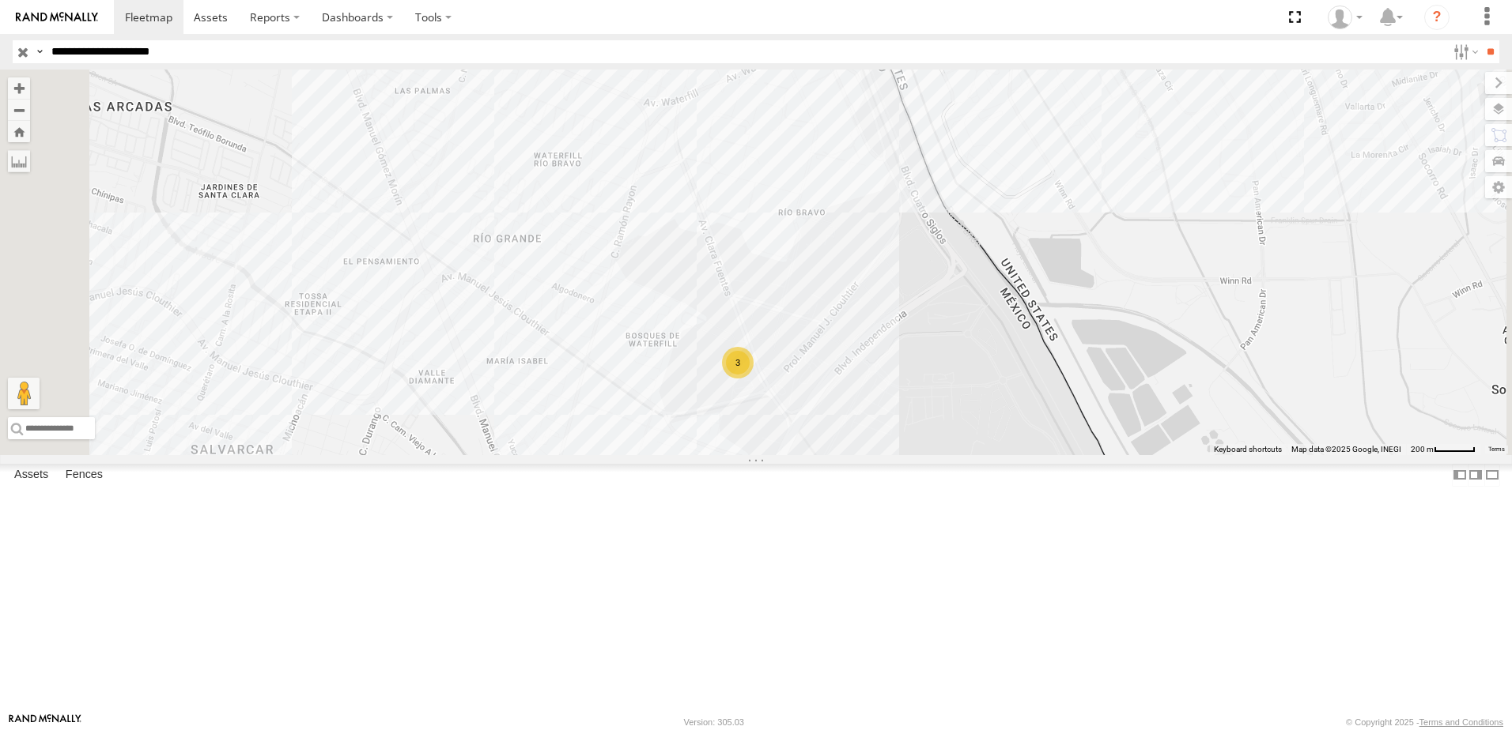
drag, startPoint x: 1074, startPoint y: 609, endPoint x: 1068, endPoint y: 323, distance: 286.2
click at [1068, 334] on div "288 8736 3" at bounding box center [756, 263] width 1512 height 386
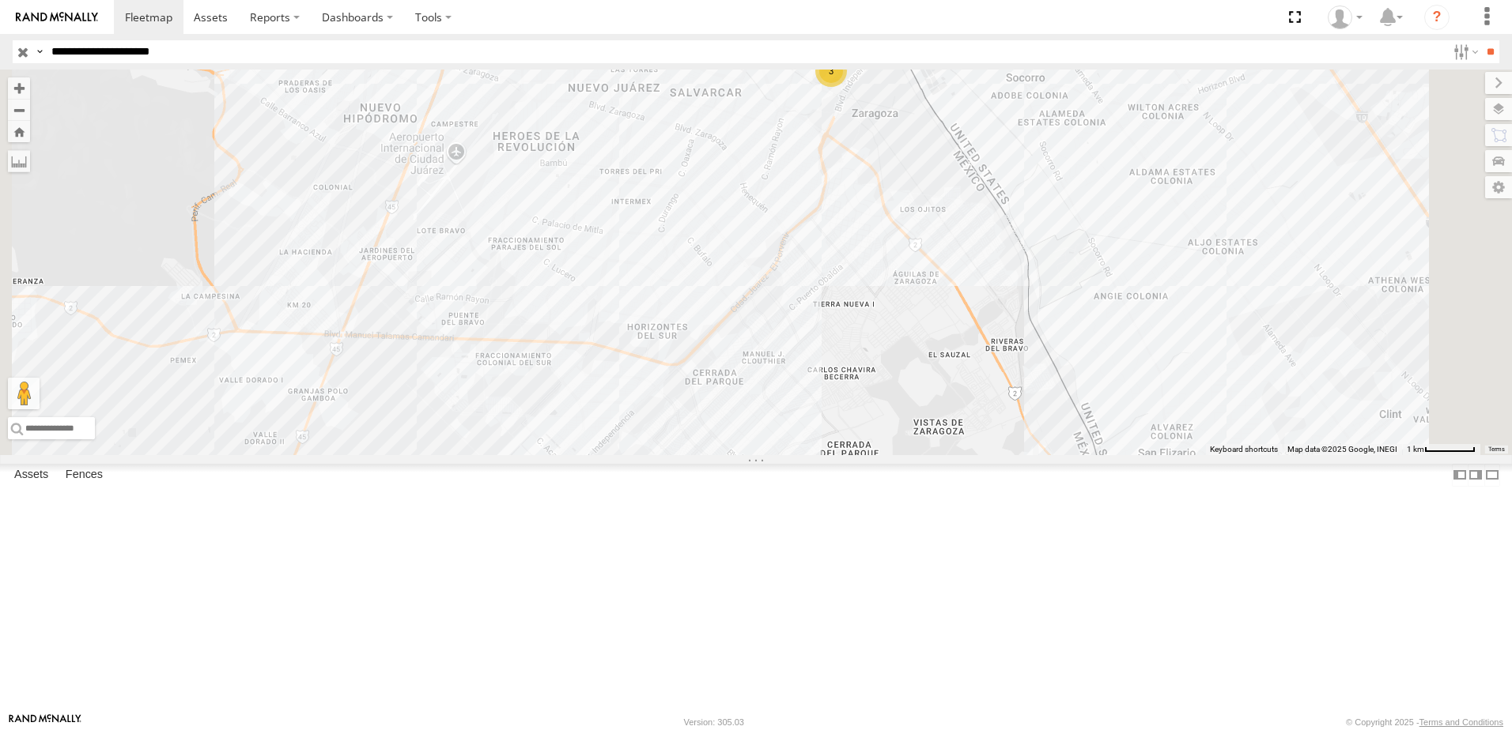
drag, startPoint x: 1020, startPoint y: 562, endPoint x: 1009, endPoint y: 484, distance: 79.0
click at [1009, 455] on div "288 8736 3" at bounding box center [756, 263] width 1512 height 386
